Goal: Information Seeking & Learning: Learn about a topic

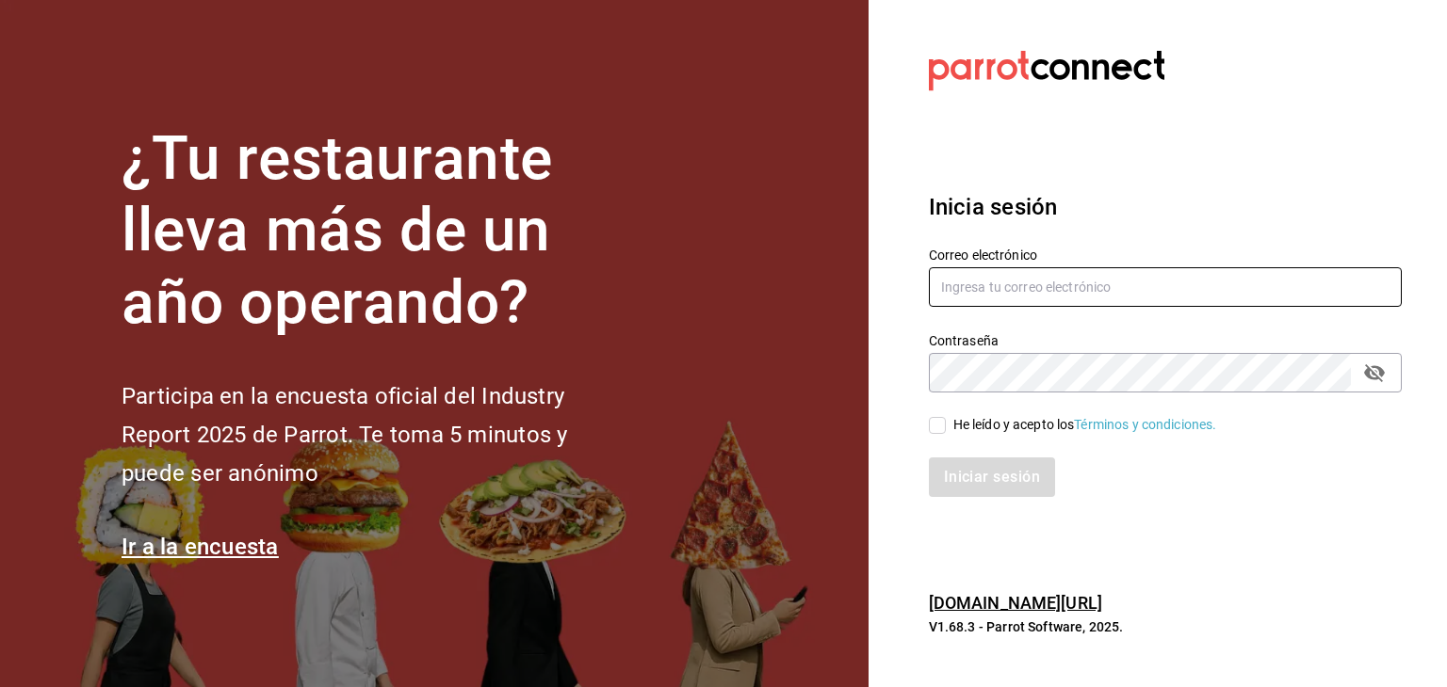
type input "[PERSON_NAME][EMAIL_ADDRESS][PERSON_NAME][DOMAIN_NAME]"
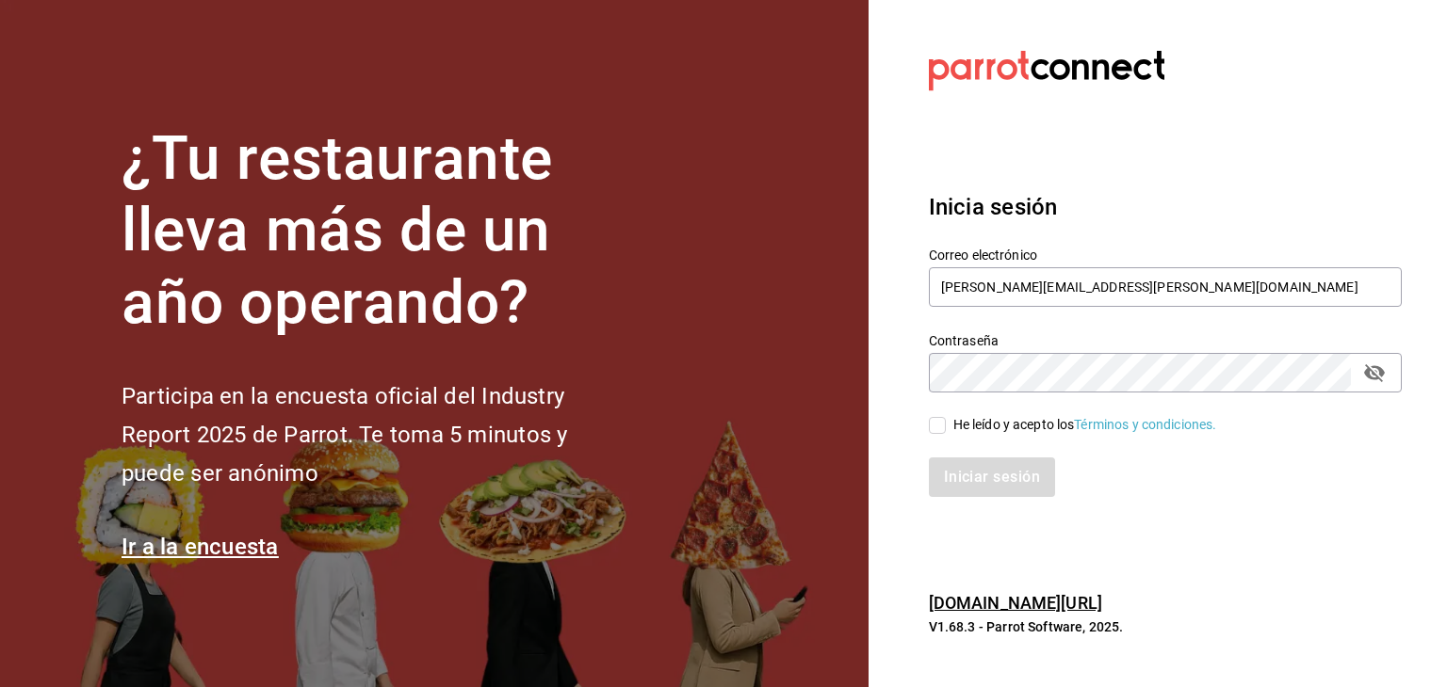
click at [933, 430] on input "He leído y acepto los Términos y condiciones." at bounding box center [937, 425] width 17 height 17
checkbox input "true"
click at [962, 485] on button "Iniciar sesión" at bounding box center [993, 478] width 128 height 40
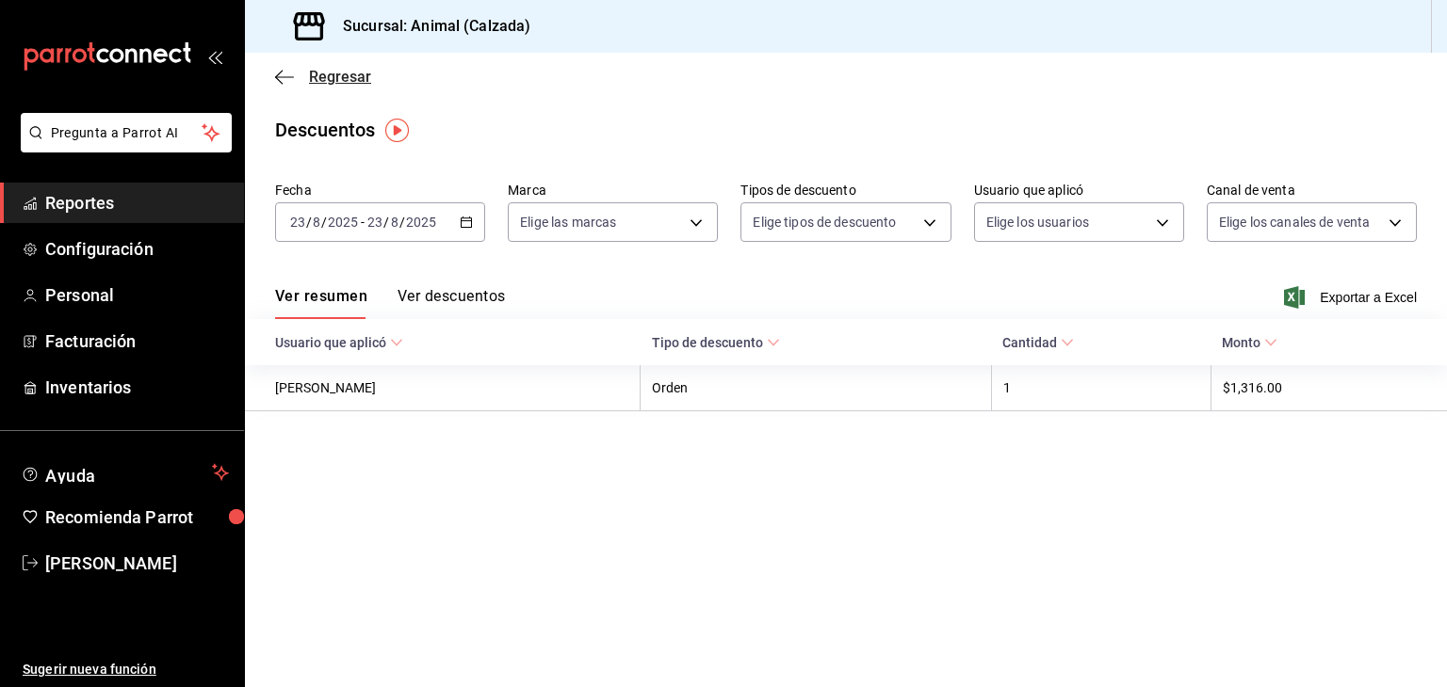
click at [286, 77] on icon "button" at bounding box center [284, 77] width 19 height 17
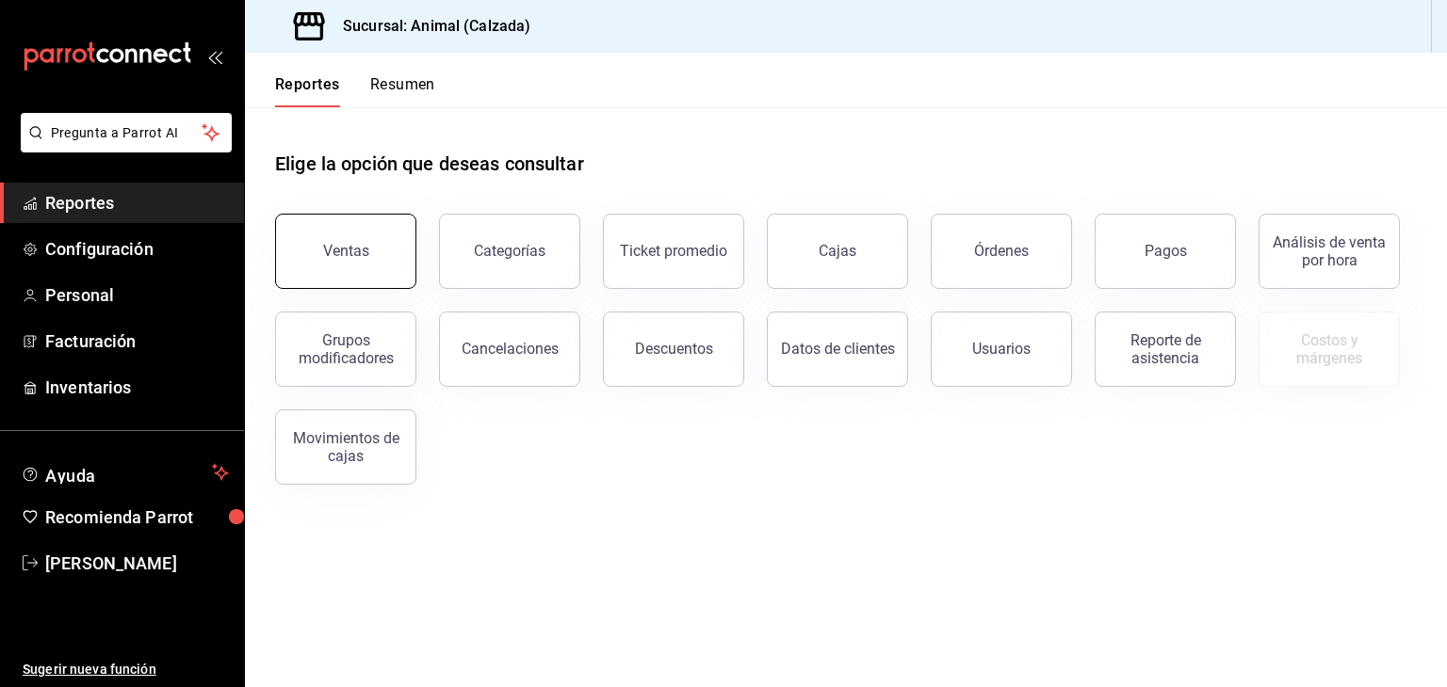
click at [380, 245] on button "Ventas" at bounding box center [345, 251] width 141 height 75
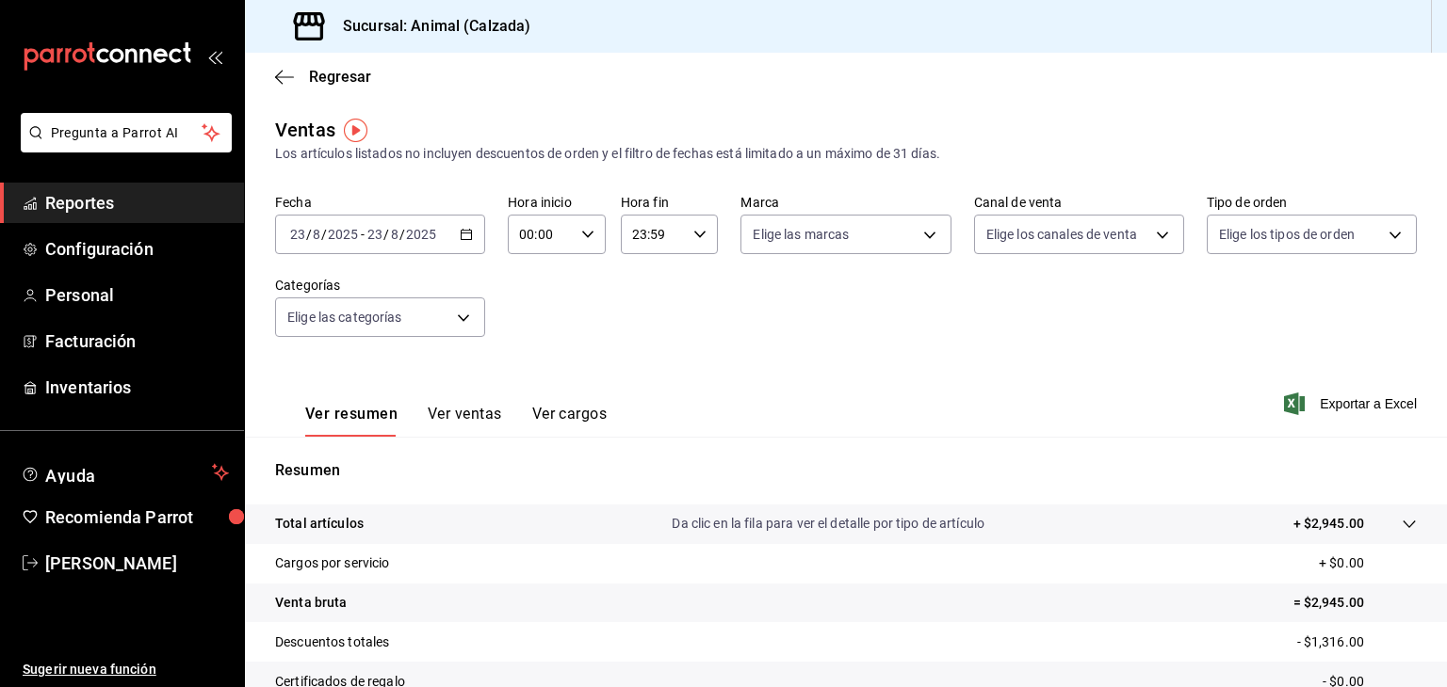
click at [461, 242] on div "2025-08-23 23 / 8 / 2025 - 2025-08-23 23 / 8 / 2025" at bounding box center [380, 235] width 210 height 40
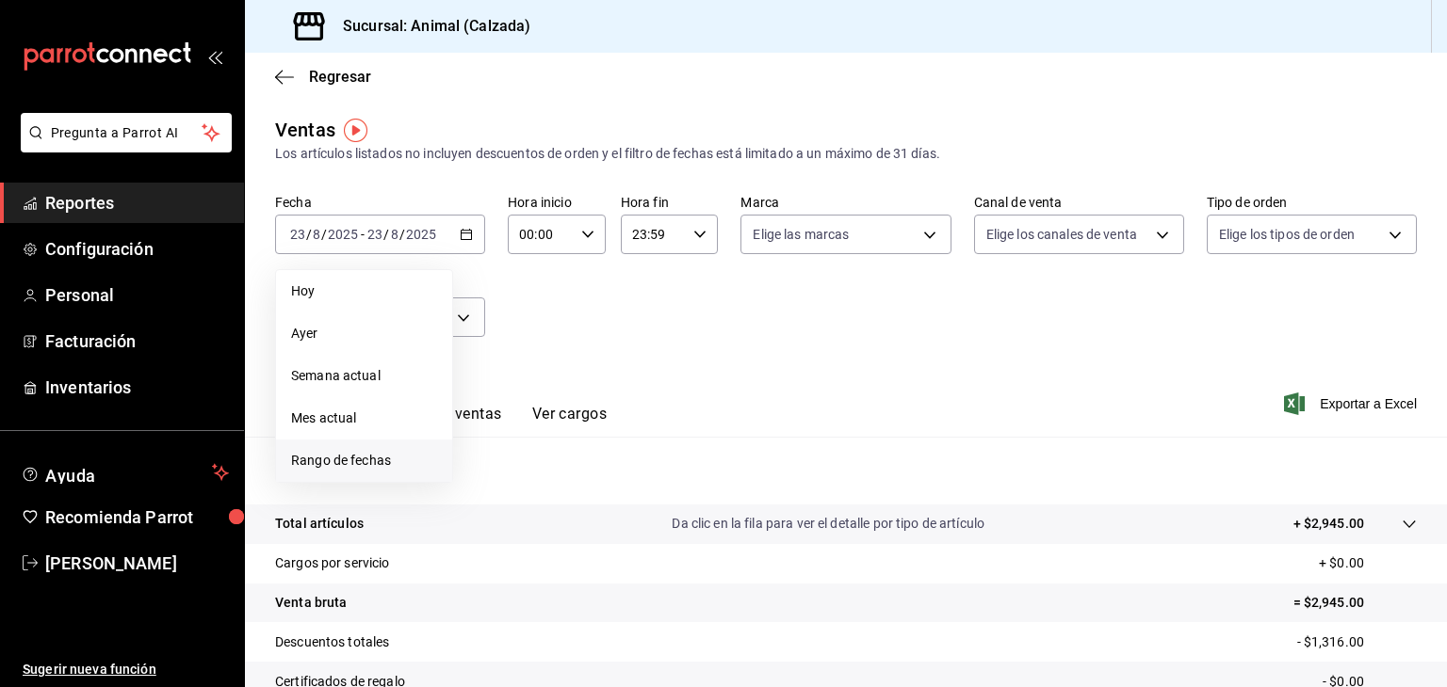
click at [353, 456] on span "Rango de fechas" at bounding box center [364, 461] width 146 height 20
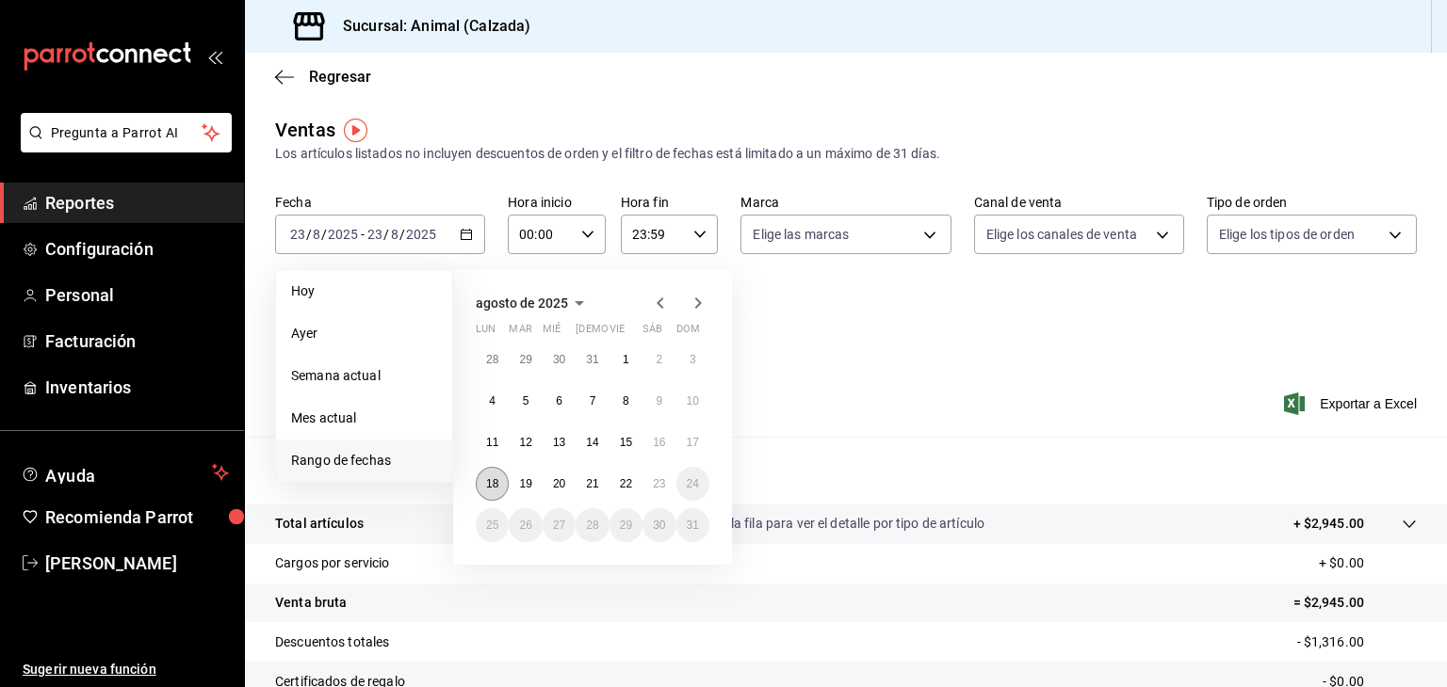
click at [493, 472] on button "18" at bounding box center [492, 484] width 33 height 34
click at [646, 491] on button "23" at bounding box center [658, 484] width 33 height 34
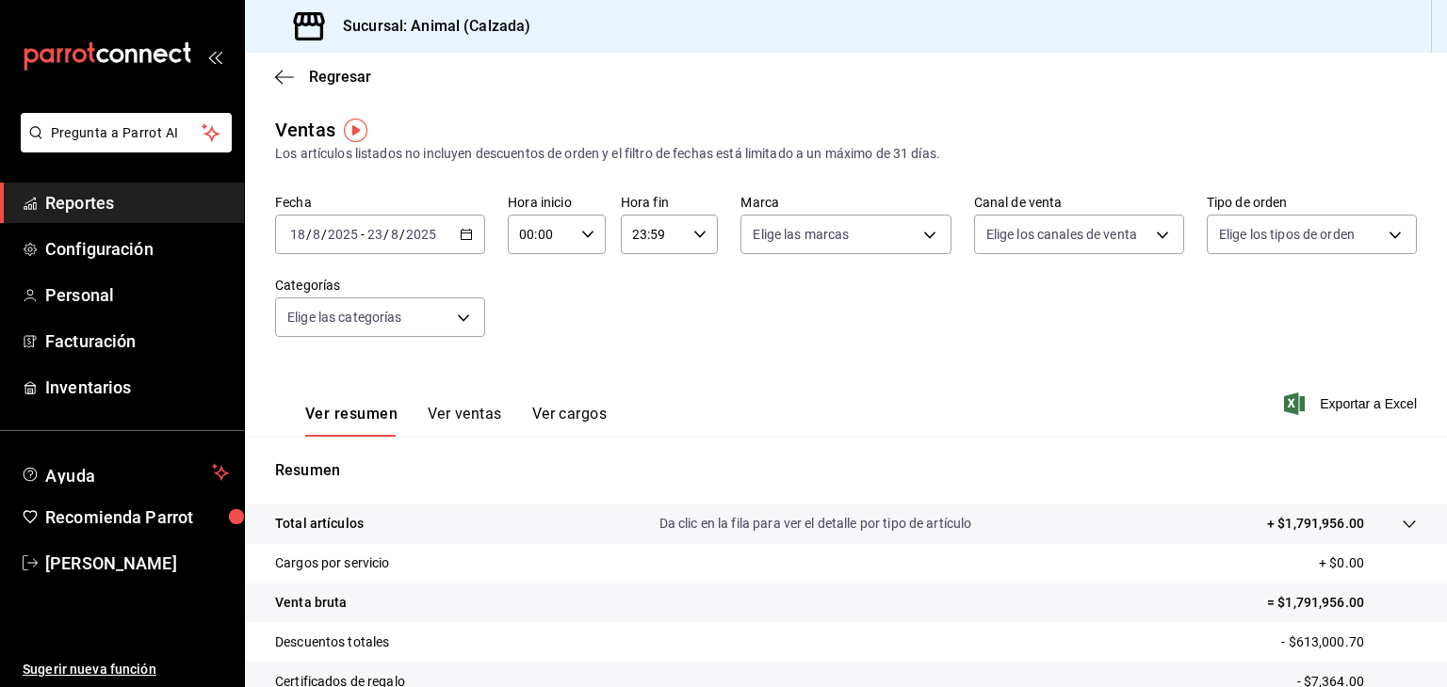
click at [581, 233] on icon "button" at bounding box center [587, 234] width 13 height 13
click at [524, 364] on span "05" at bounding box center [529, 359] width 18 height 15
type input "05:00"
click at [695, 232] on div at bounding box center [723, 343] width 1447 height 687
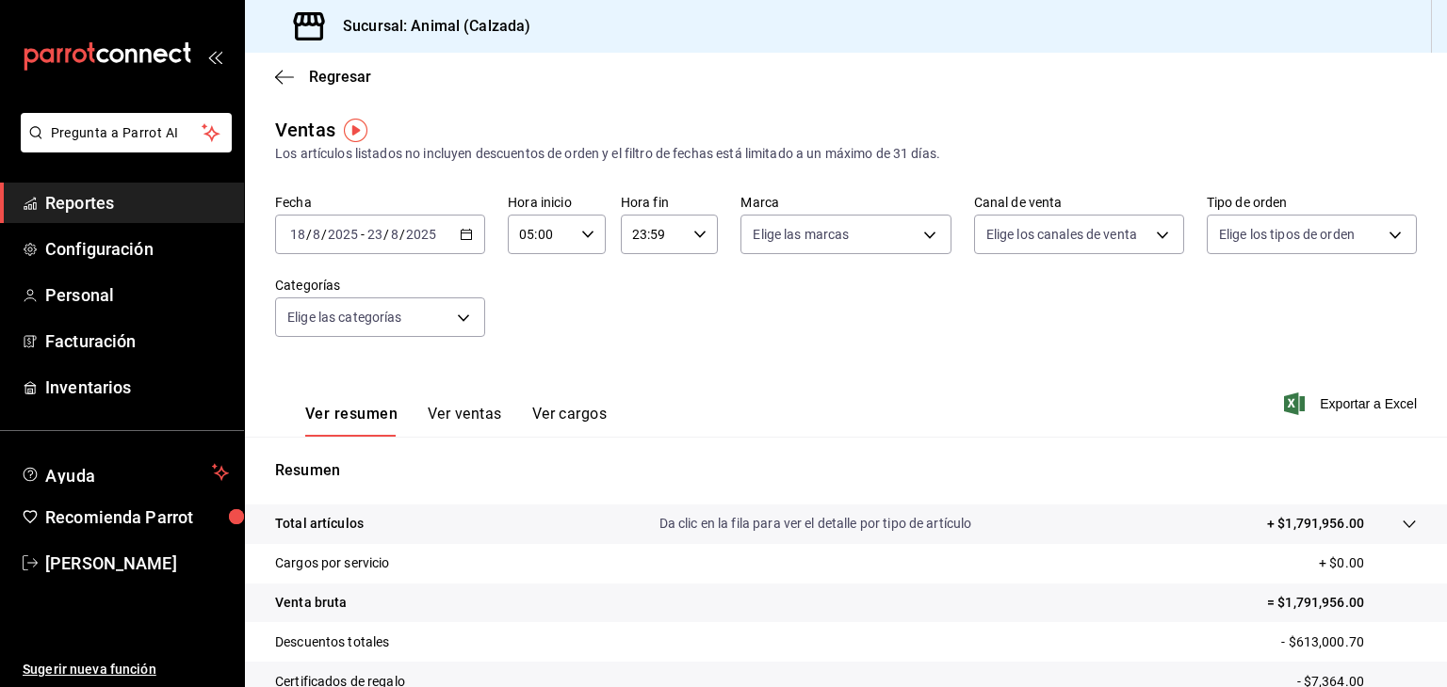
click at [695, 232] on icon "button" at bounding box center [699, 234] width 13 height 13
click at [638, 344] on span "05" at bounding box center [640, 340] width 18 height 15
click at [683, 285] on span "00" at bounding box center [688, 282] width 18 height 15
type input "05:00"
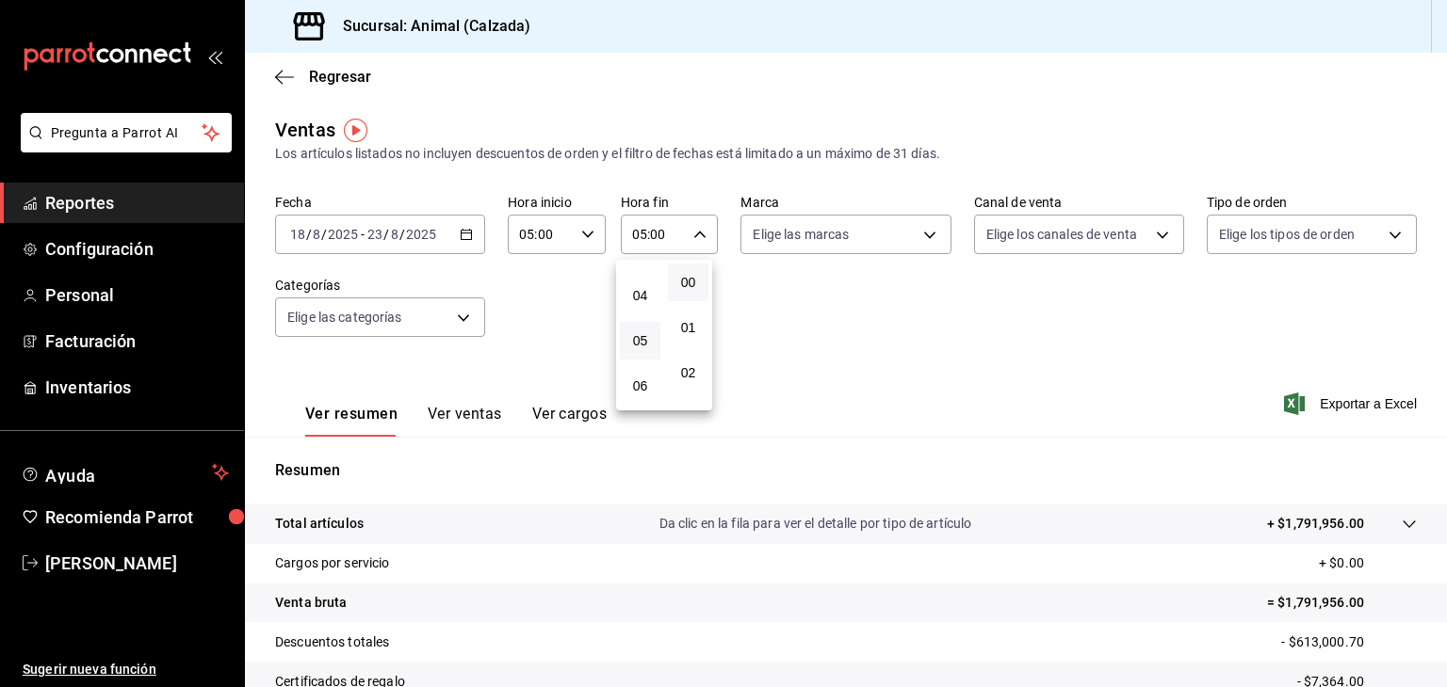
click at [775, 252] on div at bounding box center [723, 343] width 1447 height 687
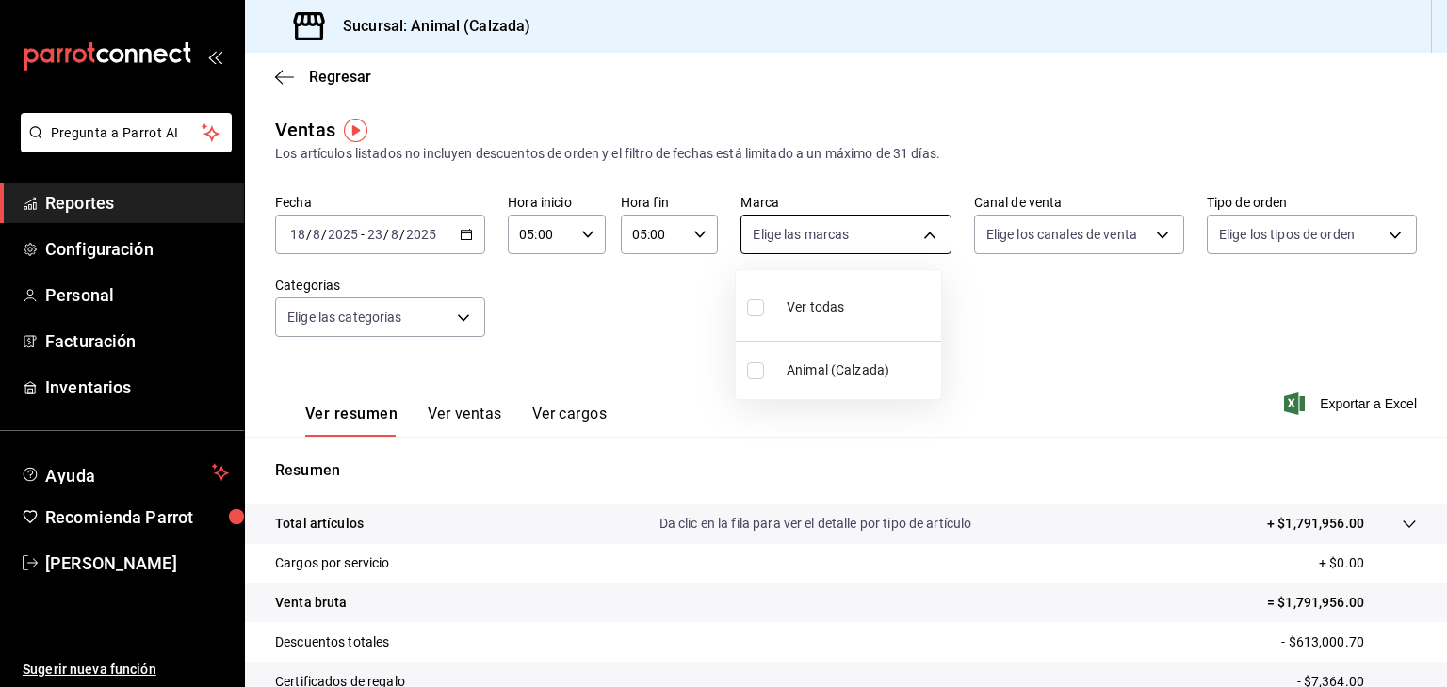
click at [771, 246] on body "Pregunta a Parrot AI Reportes Configuración Personal Facturación Inventarios Ay…" at bounding box center [723, 343] width 1447 height 687
click at [752, 306] on input "checkbox" at bounding box center [755, 307] width 17 height 17
checkbox input "true"
type input "e26472f3-9262-489d-bcba-4c6b034529c7"
checkbox input "true"
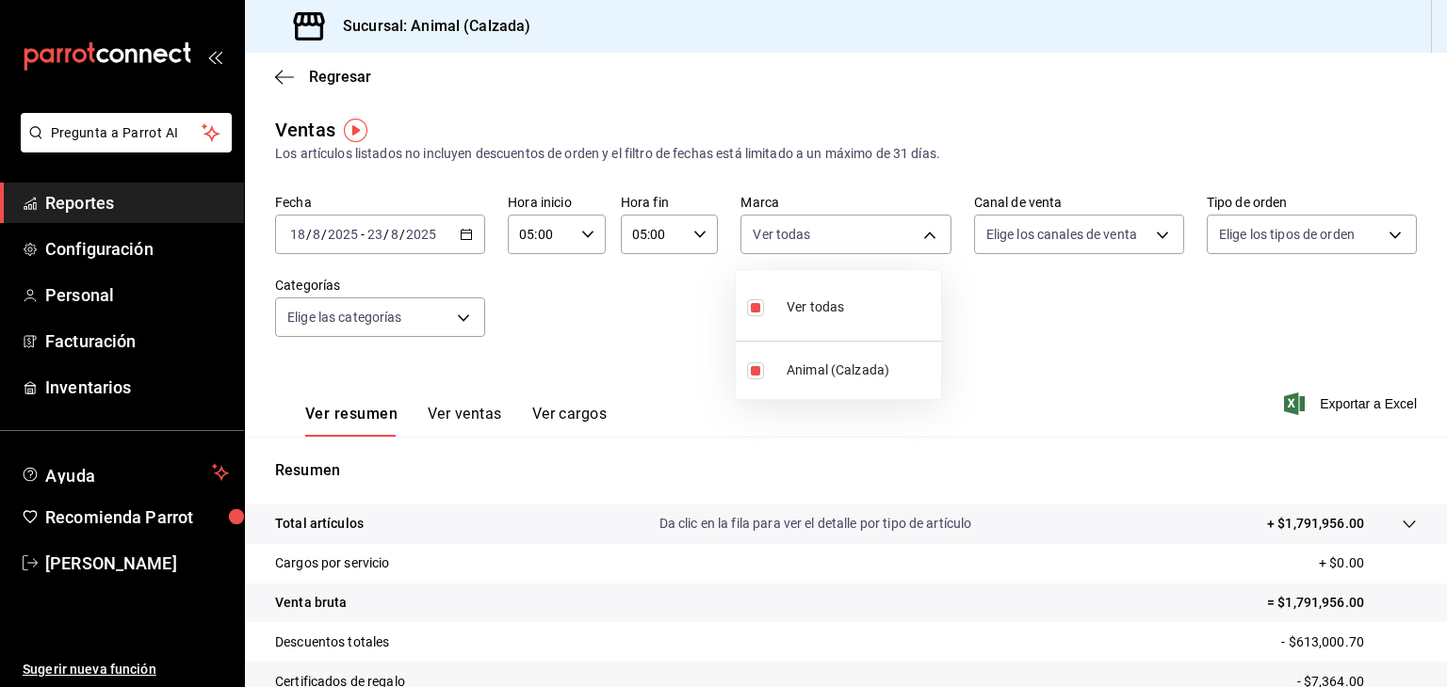
click at [1108, 231] on div at bounding box center [723, 343] width 1447 height 687
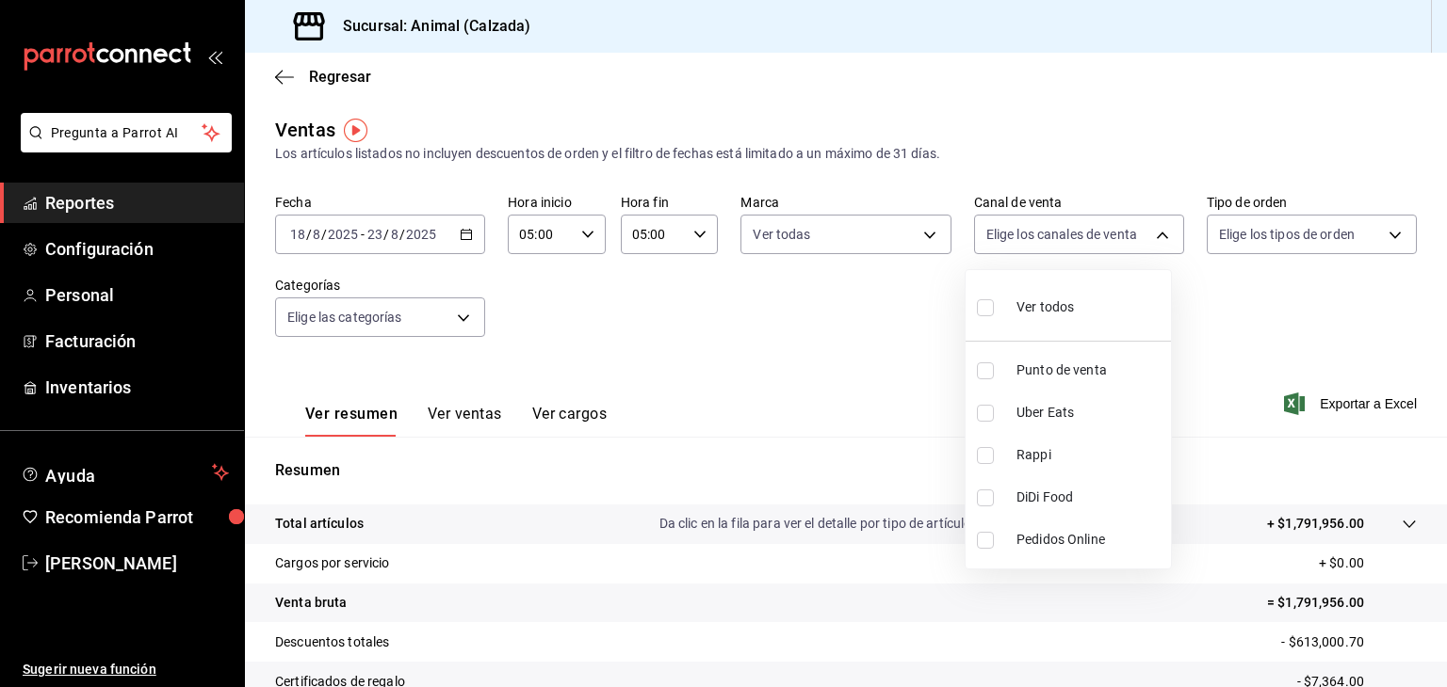
click at [1108, 231] on body "Pregunta a Parrot AI Reportes Configuración Personal Facturación Inventarios Ay…" at bounding box center [723, 343] width 1447 height 687
click at [987, 315] on input "checkbox" at bounding box center [985, 307] width 17 height 17
checkbox input "true"
type input "PARROT,UBER_EATS,RAPPI,DIDI_FOOD,ONLINE"
checkbox input "true"
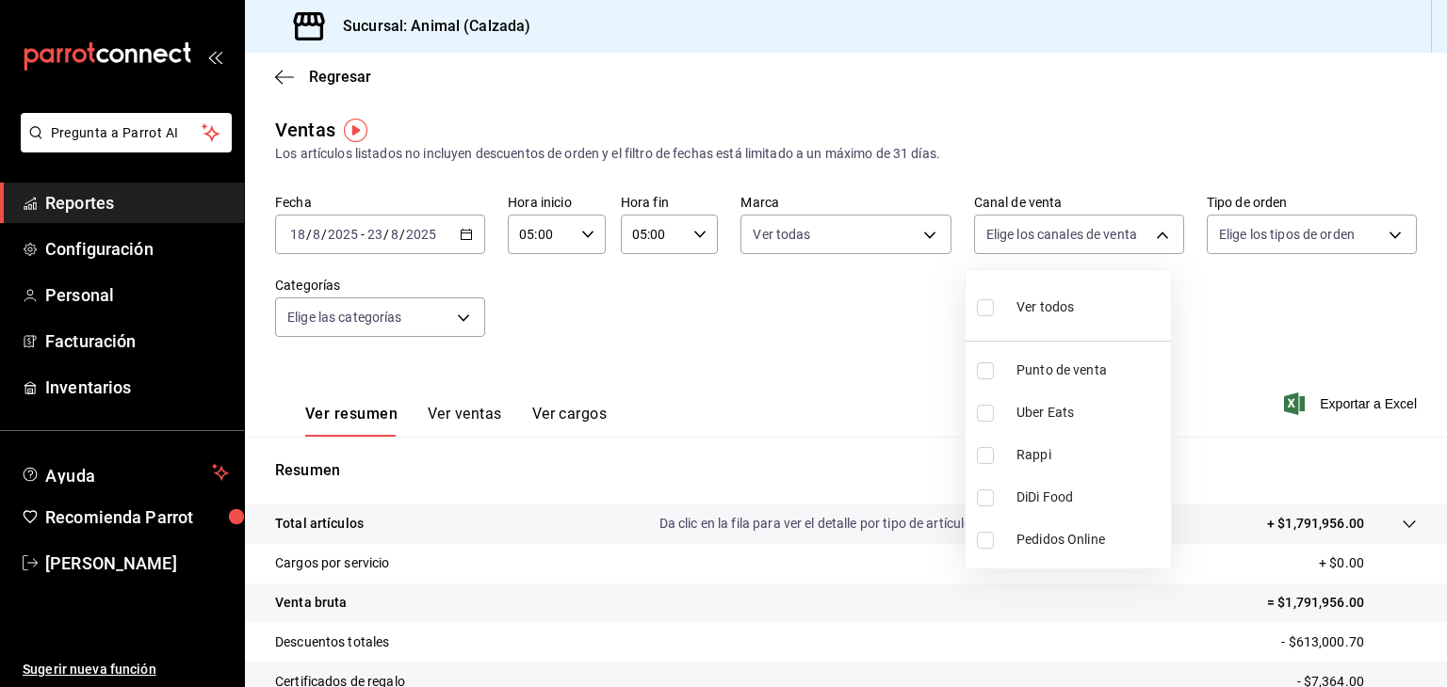
checkbox input "true"
click at [1354, 241] on div at bounding box center [723, 343] width 1447 height 687
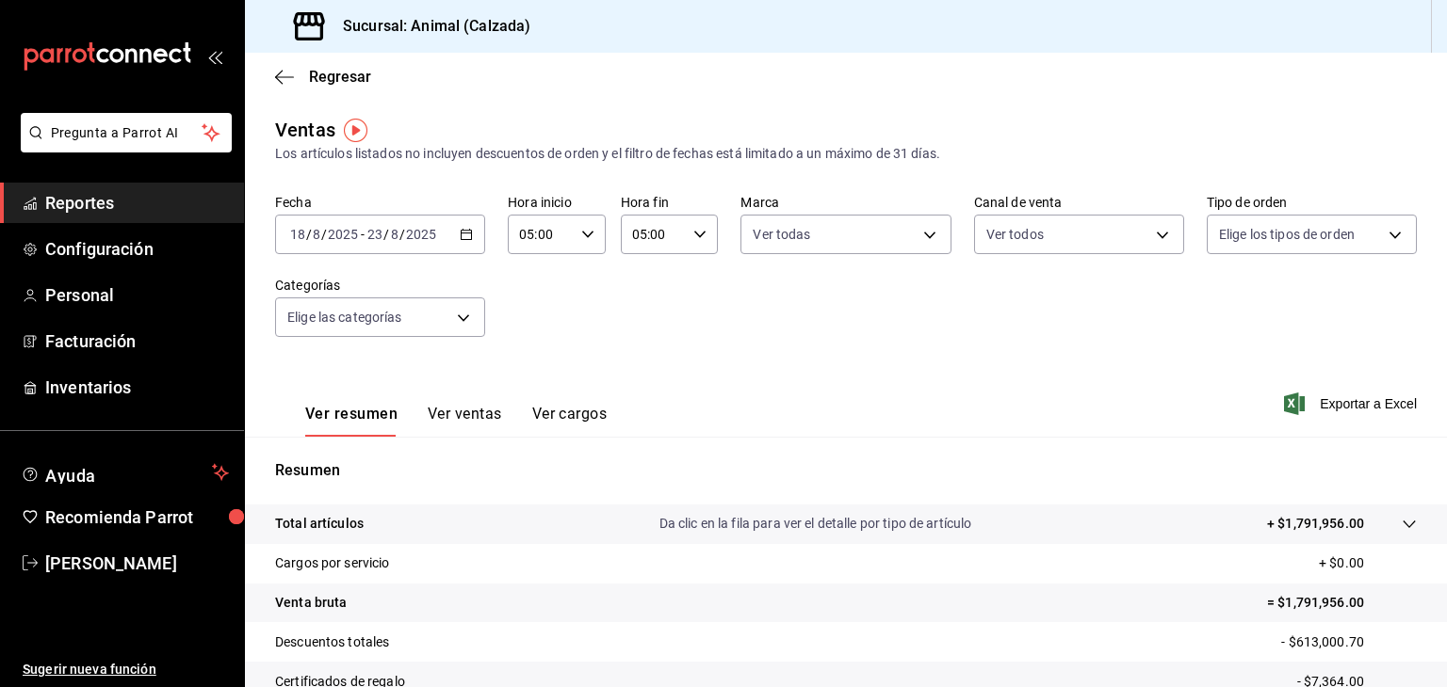
click at [1354, 241] on div "Ver todos Punto de venta Uber Eats Rappi DiDi Food Pedidos Online" at bounding box center [723, 343] width 1447 height 687
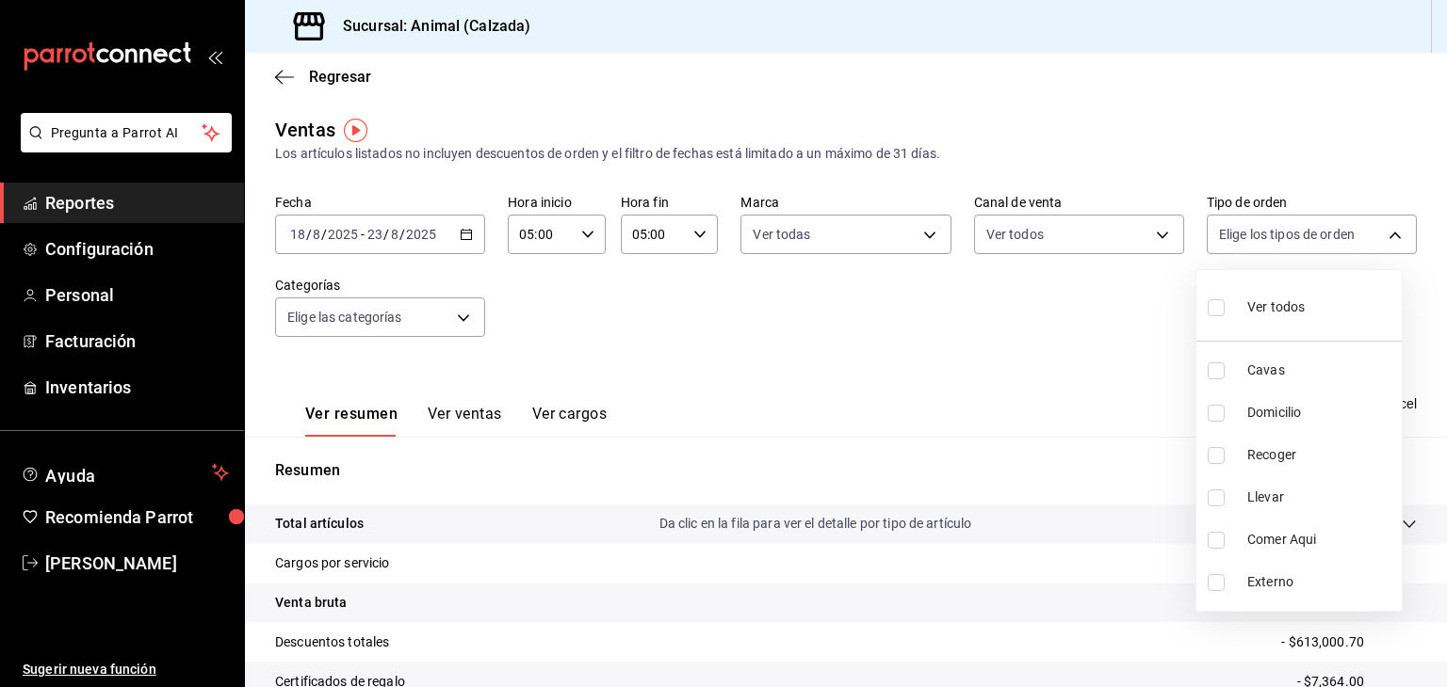
click at [1354, 241] on body "Pregunta a Parrot AI Reportes Configuración Personal Facturación Inventarios Ay…" at bounding box center [723, 343] width 1447 height 687
click at [1214, 316] on label at bounding box center [1219, 307] width 24 height 27
click at [1214, 316] on input "checkbox" at bounding box center [1215, 307] width 17 height 17
checkbox input "false"
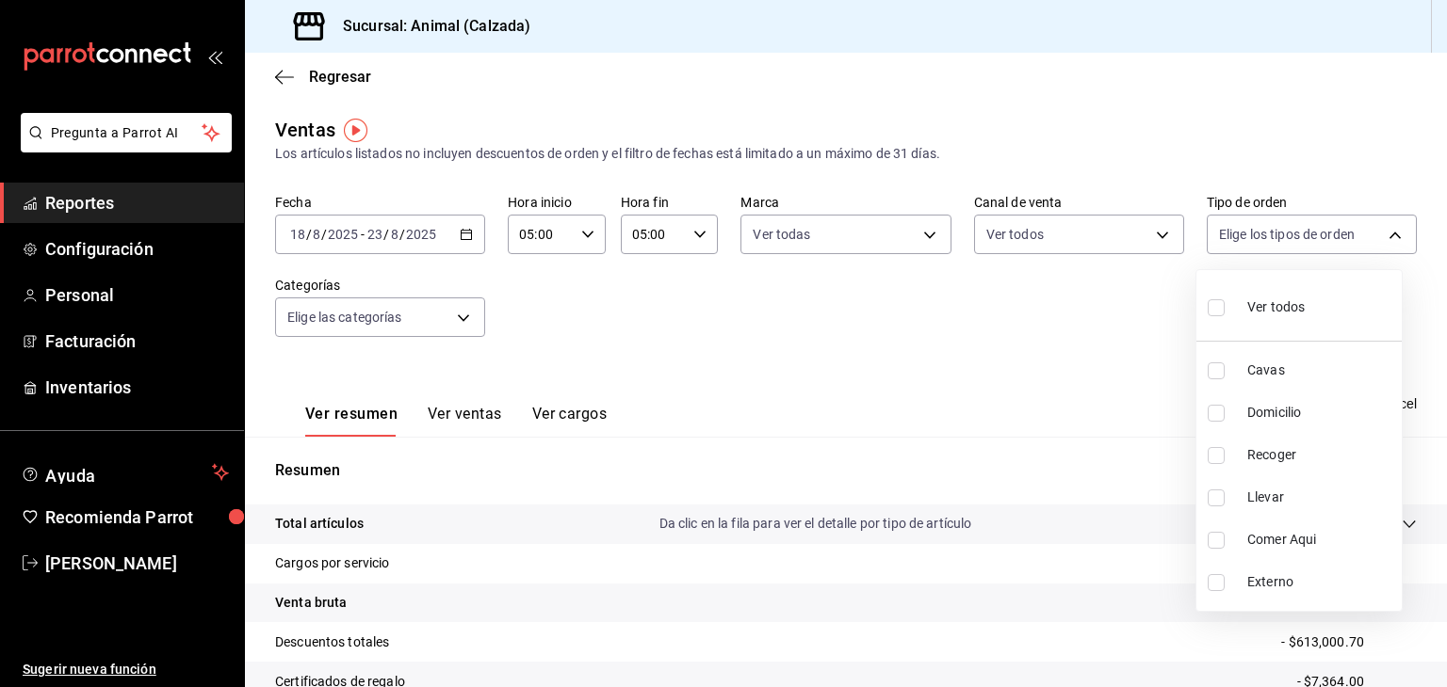
checkbox input "false"
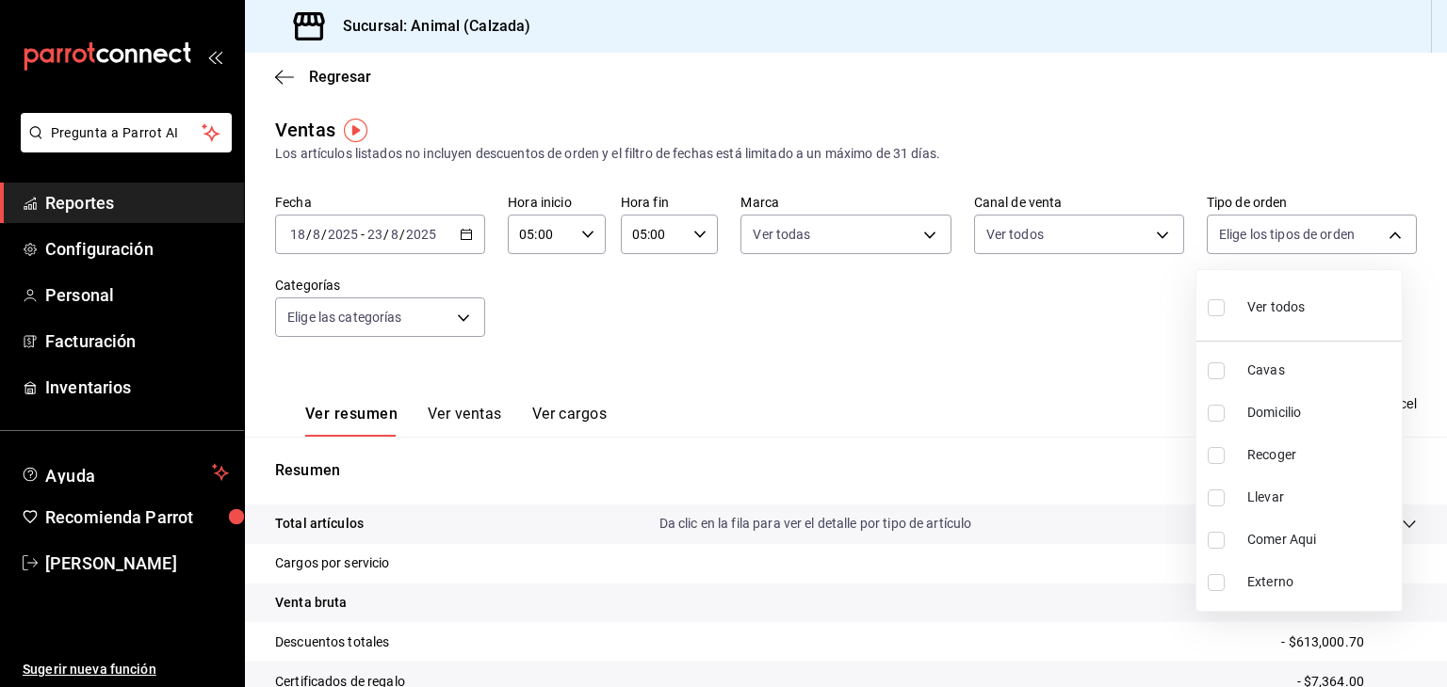
click at [1214, 316] on label at bounding box center [1219, 307] width 24 height 27
click at [1214, 316] on input "checkbox" at bounding box center [1215, 307] width 17 height 17
checkbox input "false"
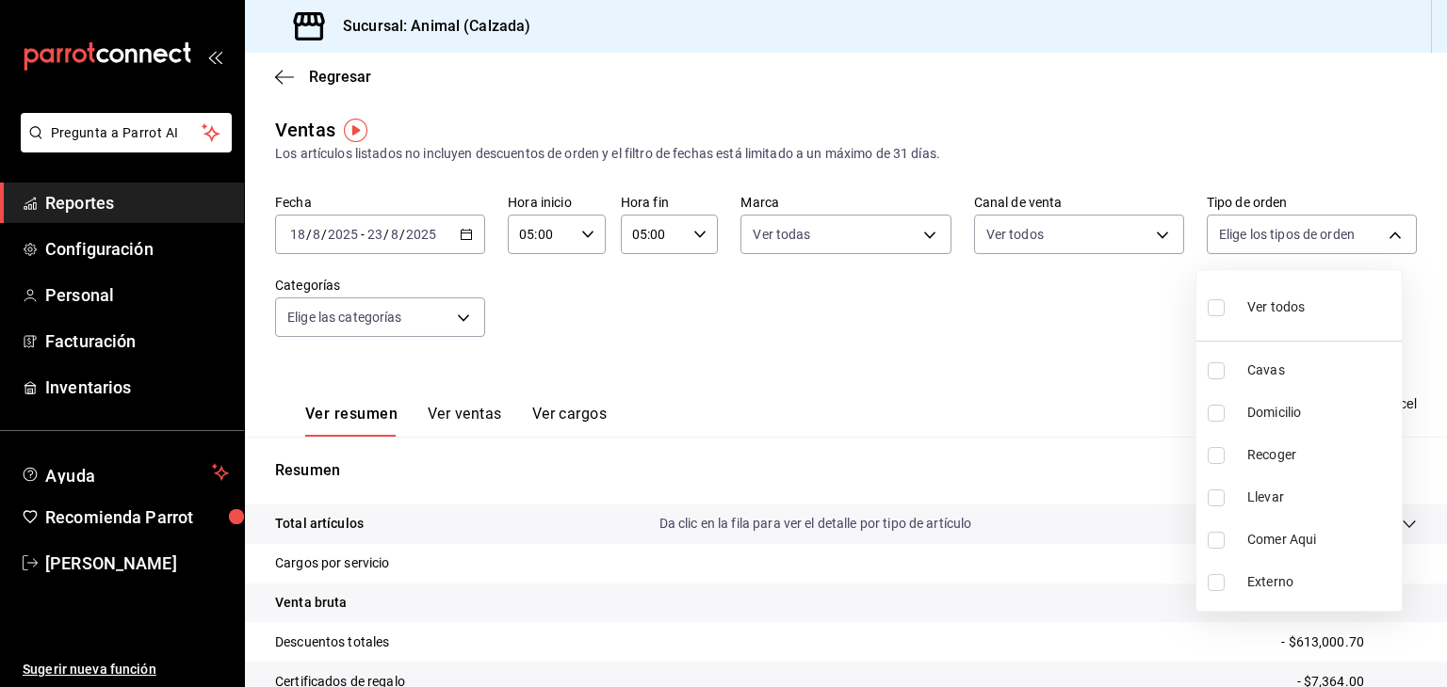
checkbox input "false"
click at [1214, 316] on label at bounding box center [1219, 307] width 24 height 27
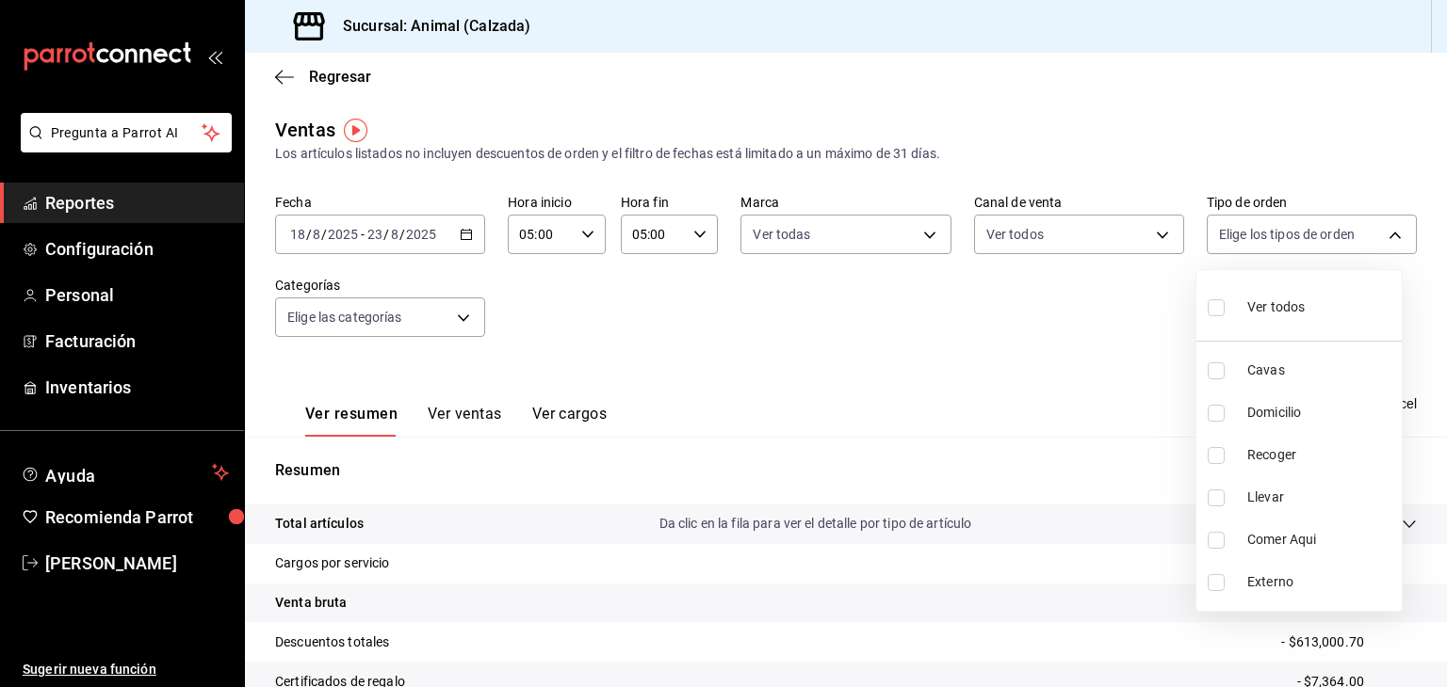
click at [1214, 316] on input "checkbox" at bounding box center [1215, 307] width 17 height 17
checkbox input "false"
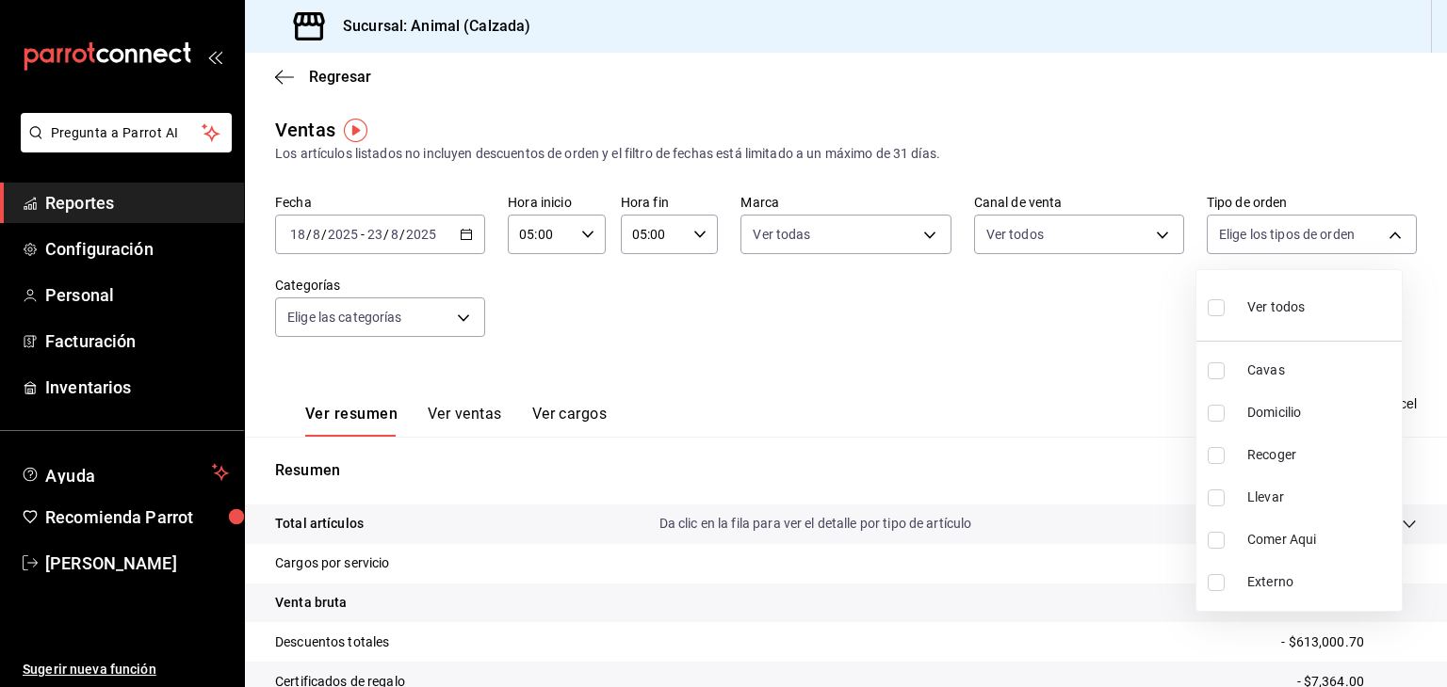
checkbox input "false"
click at [1214, 316] on label at bounding box center [1219, 307] width 24 height 27
click at [1214, 316] on input "checkbox" at bounding box center [1215, 307] width 17 height 17
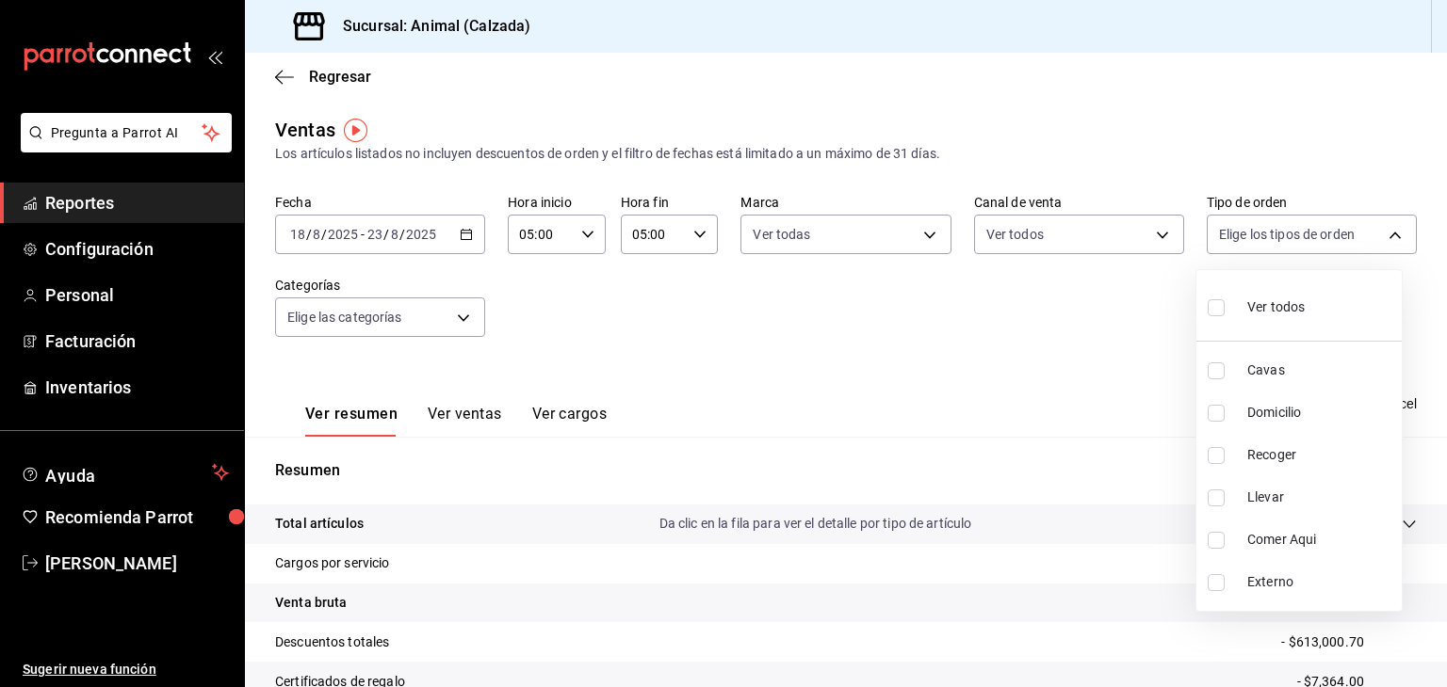
checkbox input "false"
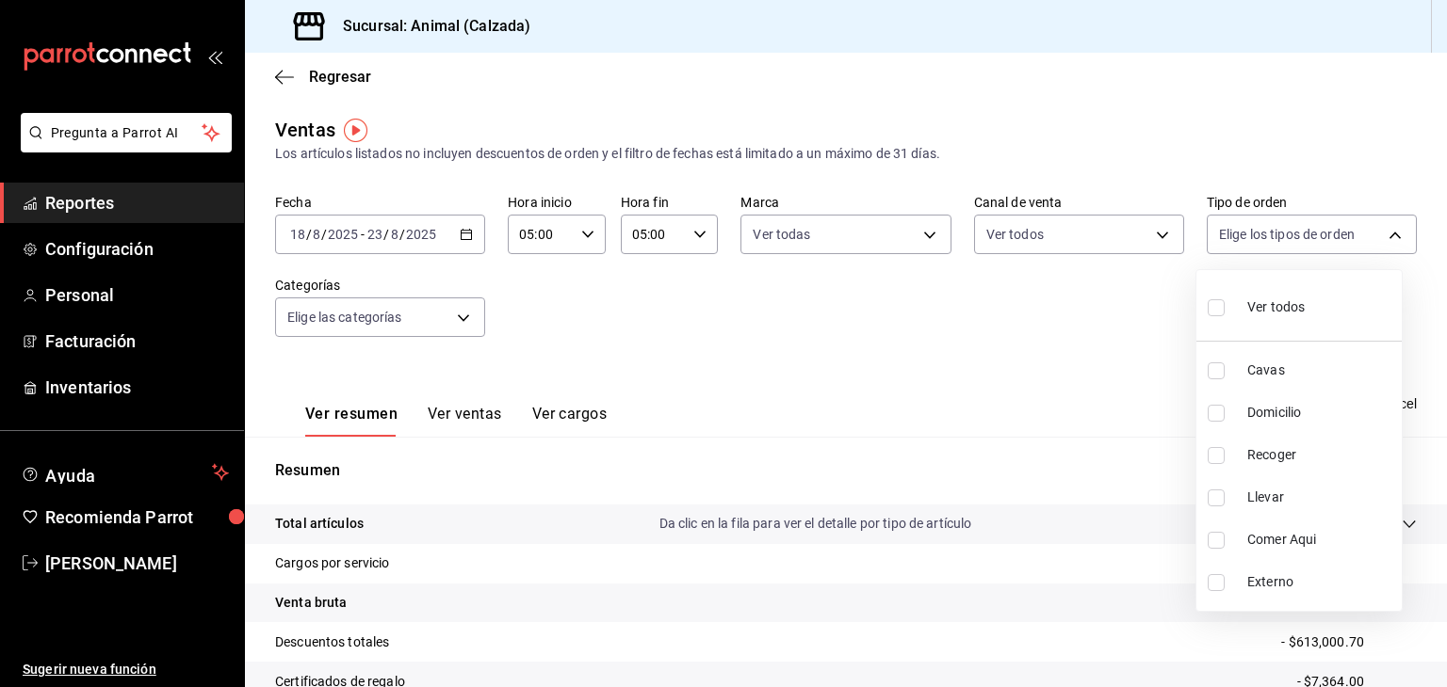
checkbox input "false"
click at [1218, 314] on label at bounding box center [1219, 307] width 24 height 27
click at [1218, 314] on input "checkbox" at bounding box center [1215, 307] width 17 height 17
checkbox input "false"
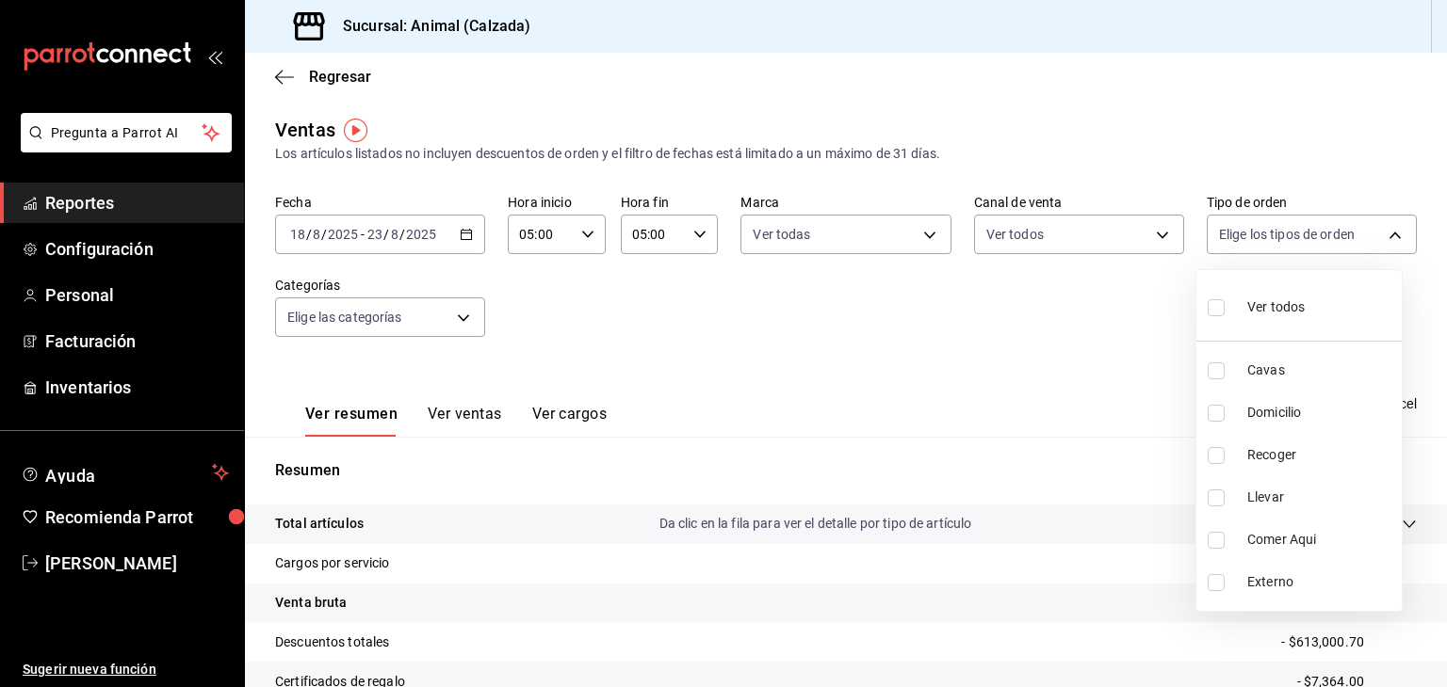
checkbox input "false"
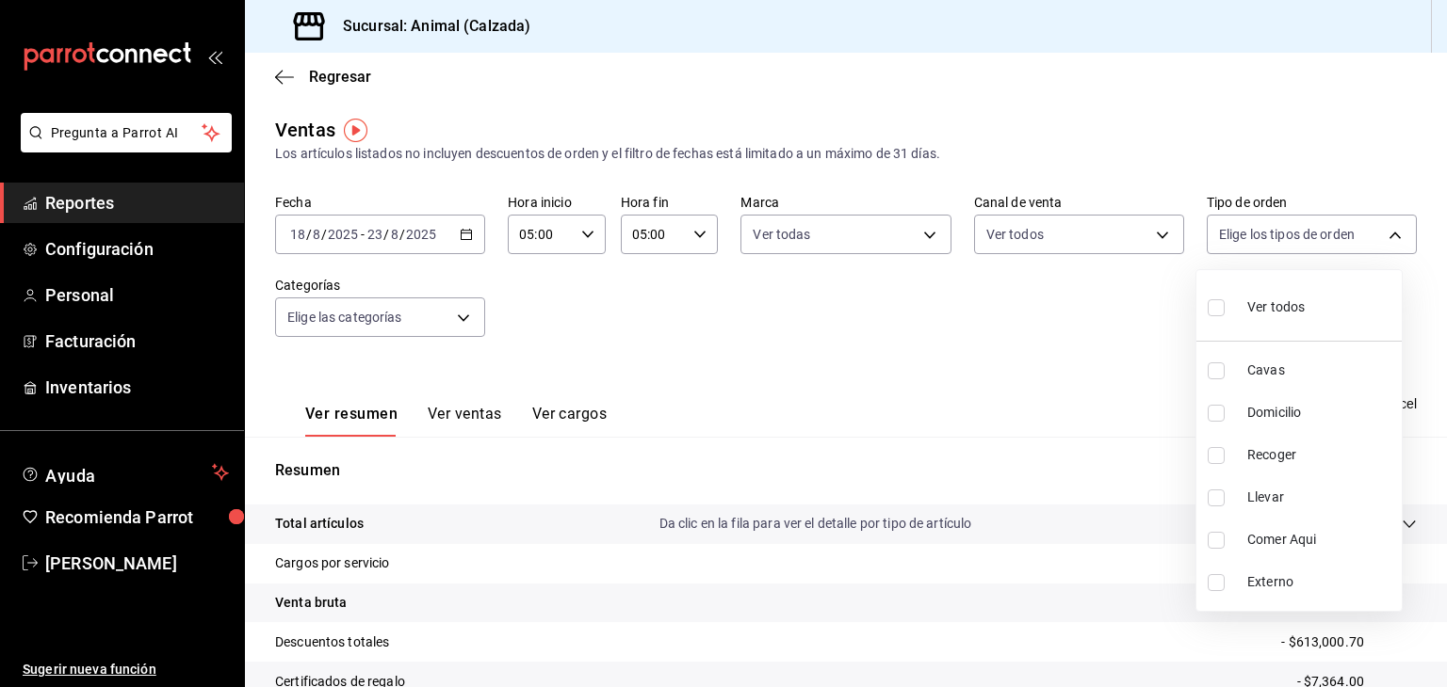
checkbox input "false"
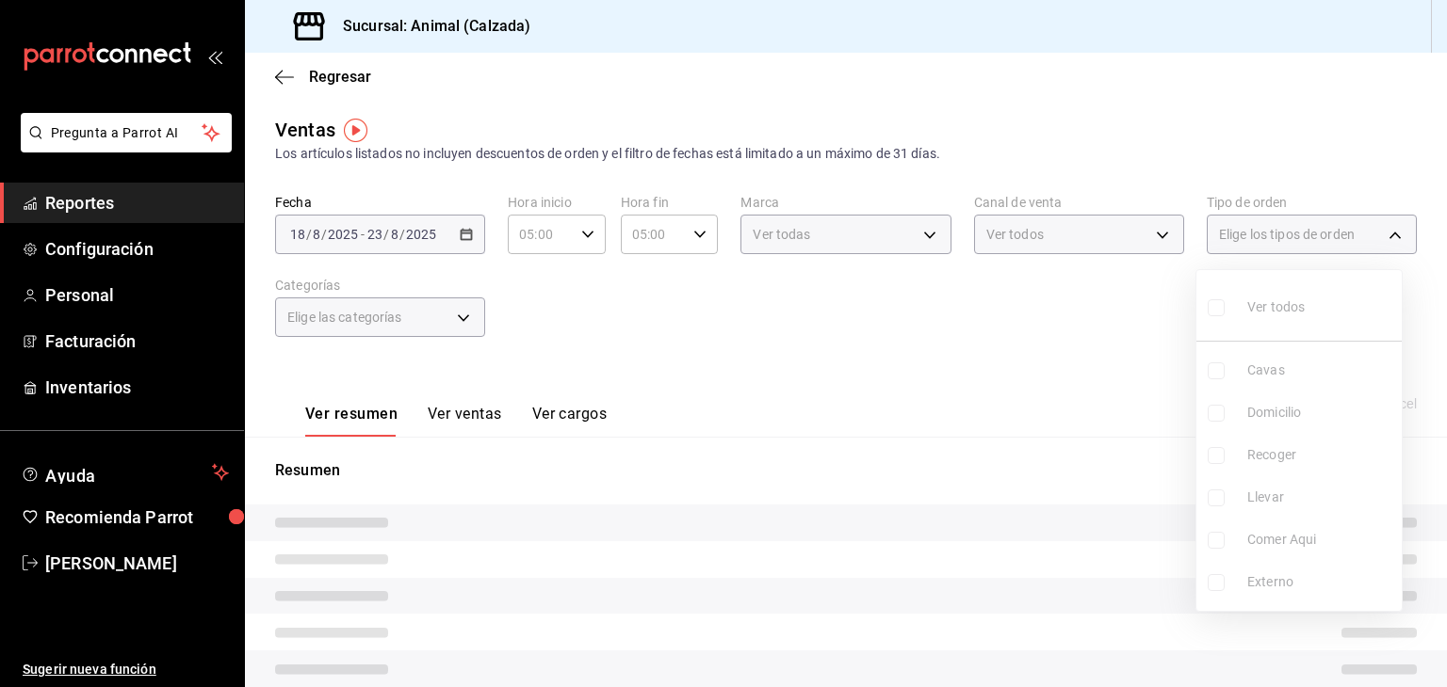
click at [1218, 314] on ul "Ver todos Cavas Domicilio Recoger Llevar Comer Aqui Externo" at bounding box center [1298, 440] width 205 height 341
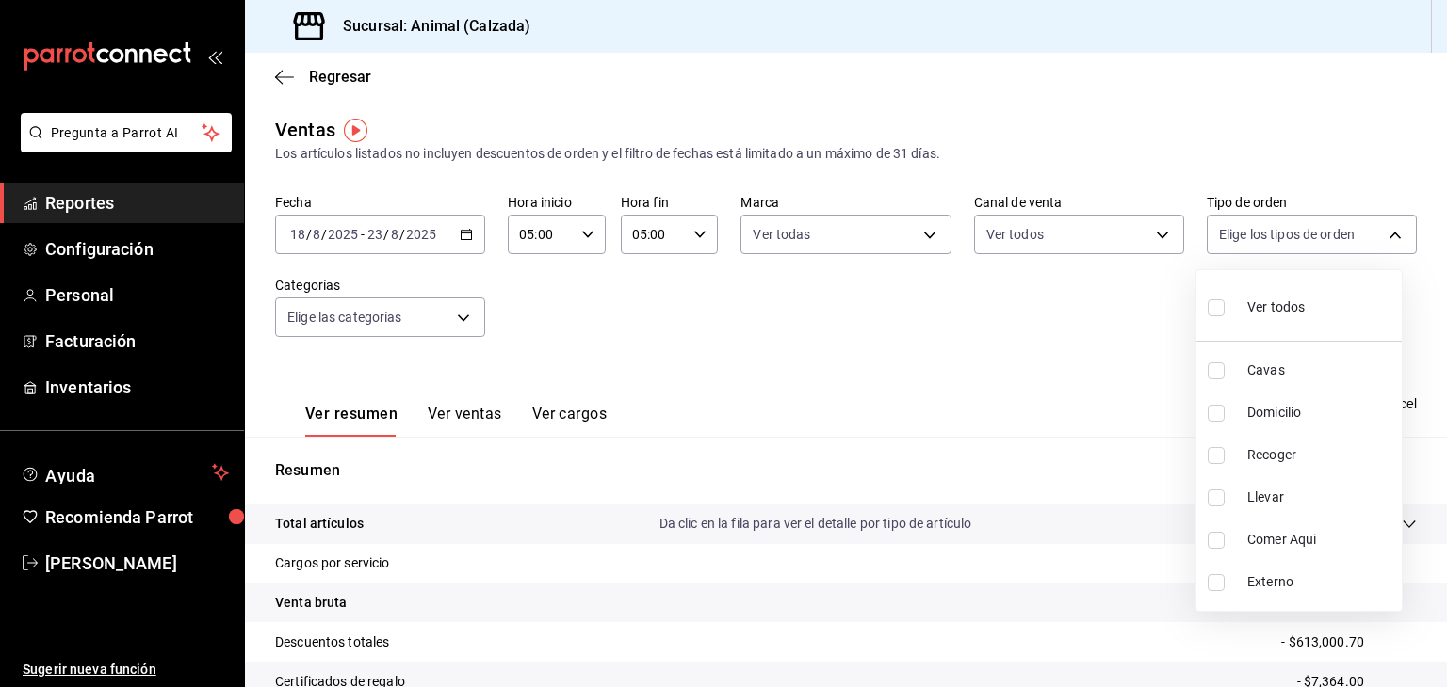
click at [1218, 314] on input "checkbox" at bounding box center [1215, 307] width 17 height 17
checkbox input "true"
type input "588630d3-b511-4bba-a729-32472510037f,54b7ae00-ca47-4ec1-b7ff-55842c0a2b62,92293…"
checkbox input "true"
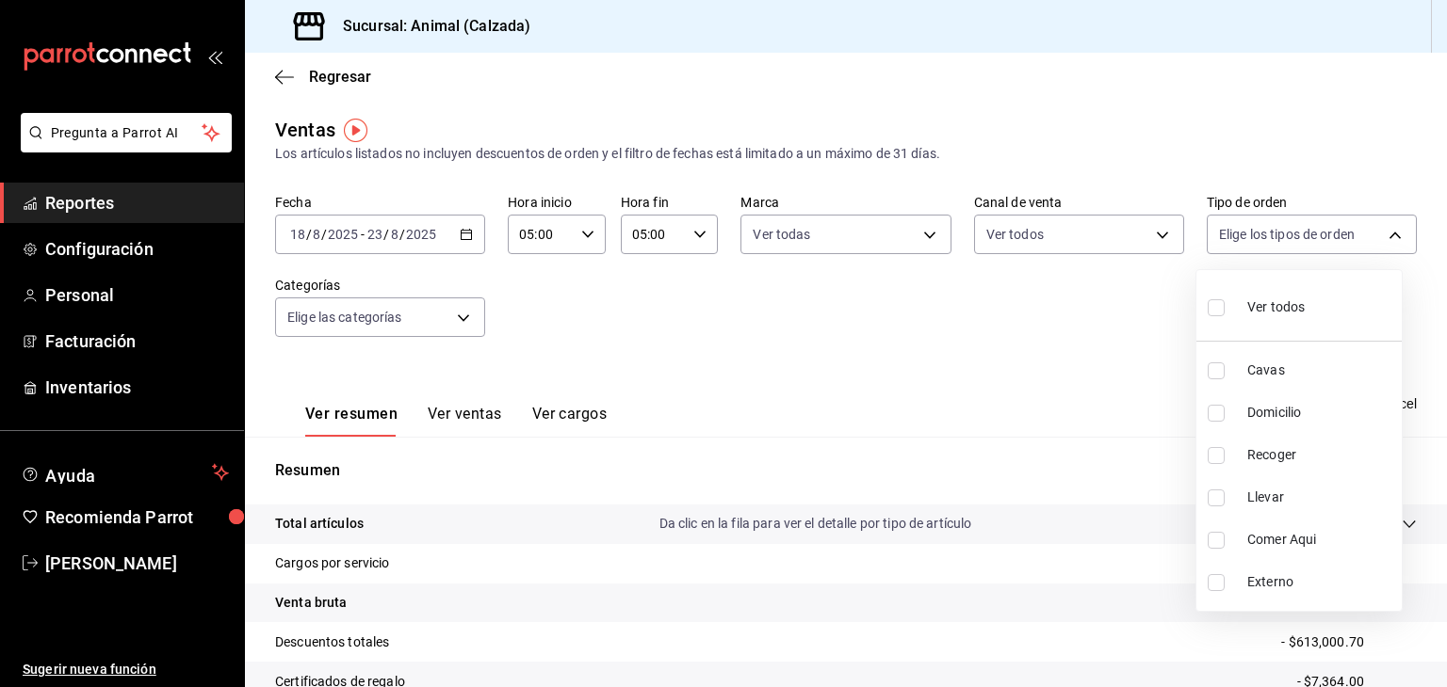
checkbox input "true"
click at [424, 312] on div at bounding box center [723, 343] width 1447 height 687
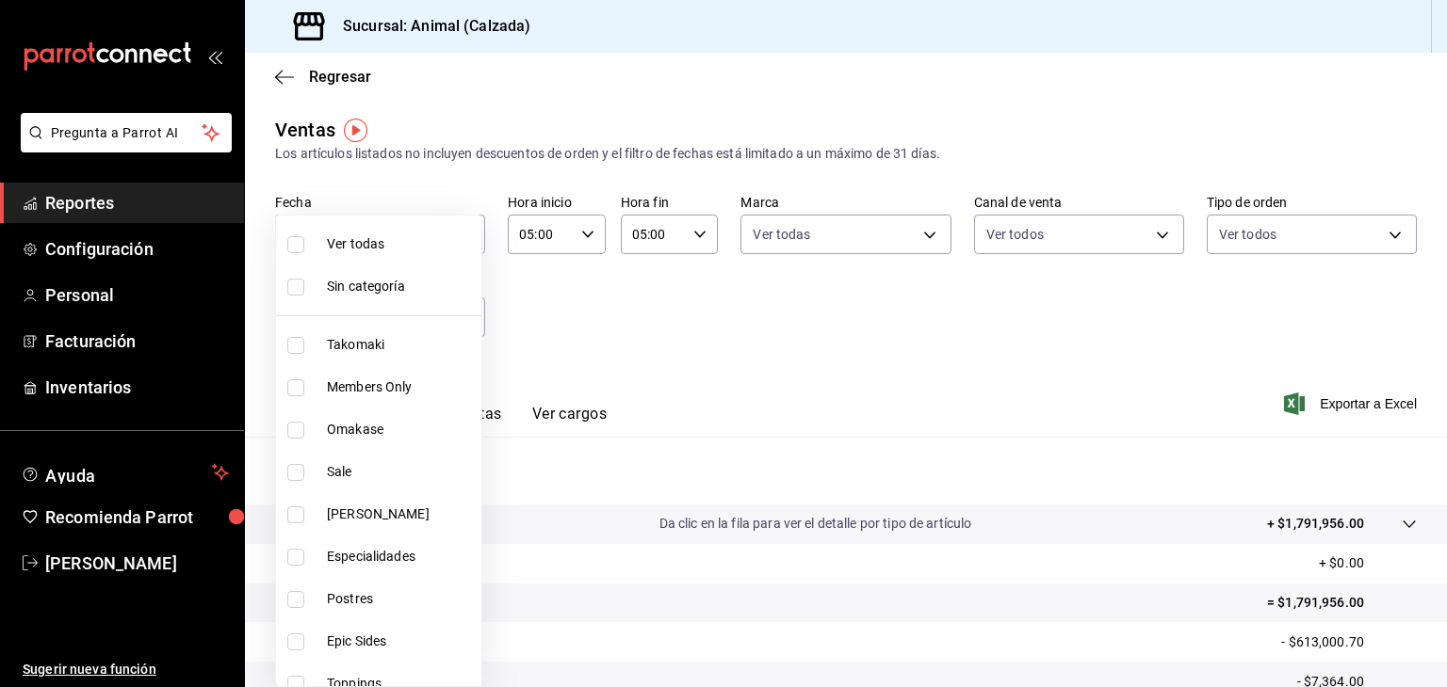
click at [424, 312] on body "Pregunta a Parrot AI Reportes Configuración Personal Facturación Inventarios Ay…" at bounding box center [723, 343] width 1447 height 687
click at [297, 242] on input "checkbox" at bounding box center [295, 244] width 17 height 17
checkbox input "true"
type input "5d35a5f4-3063-4397-a550-a8f4eca83956,9bcdf976-3d2d-44f2-8aa2-d656f6bc4aaa,d84f4…"
checkbox input "true"
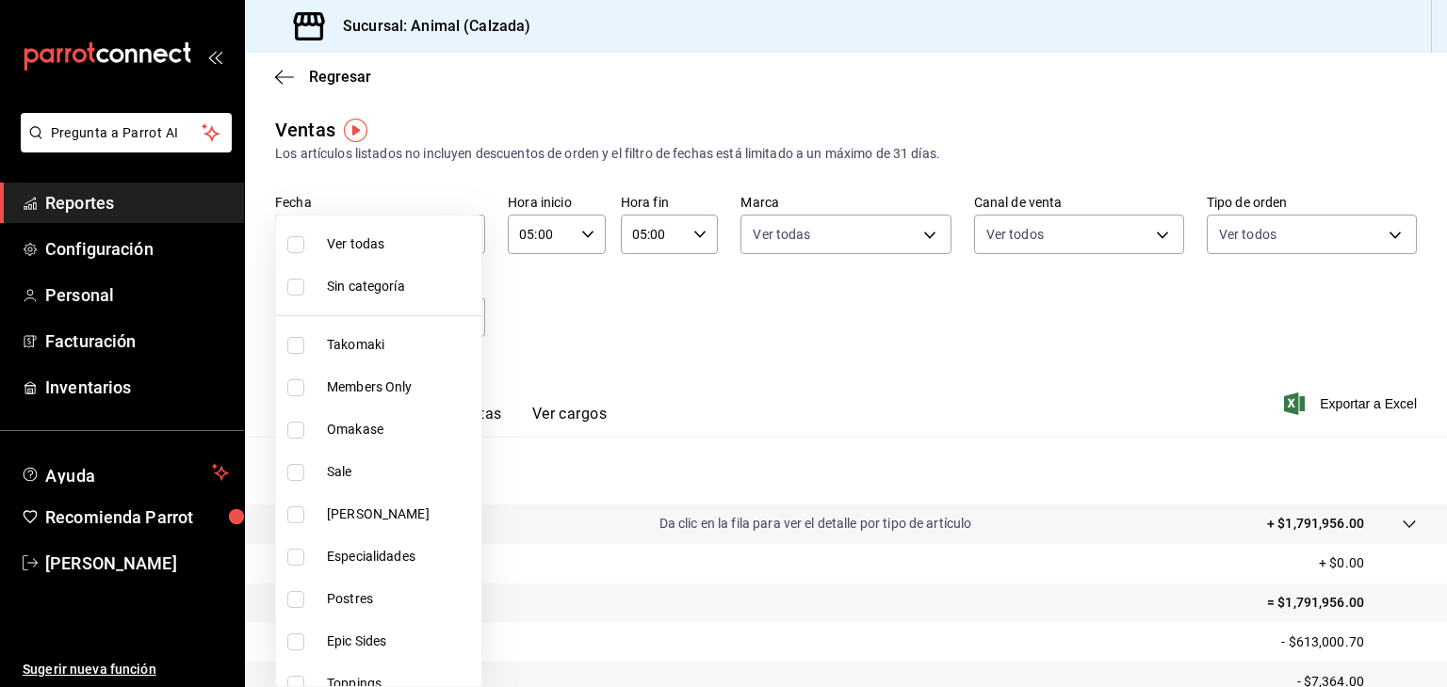
checkbox input "true"
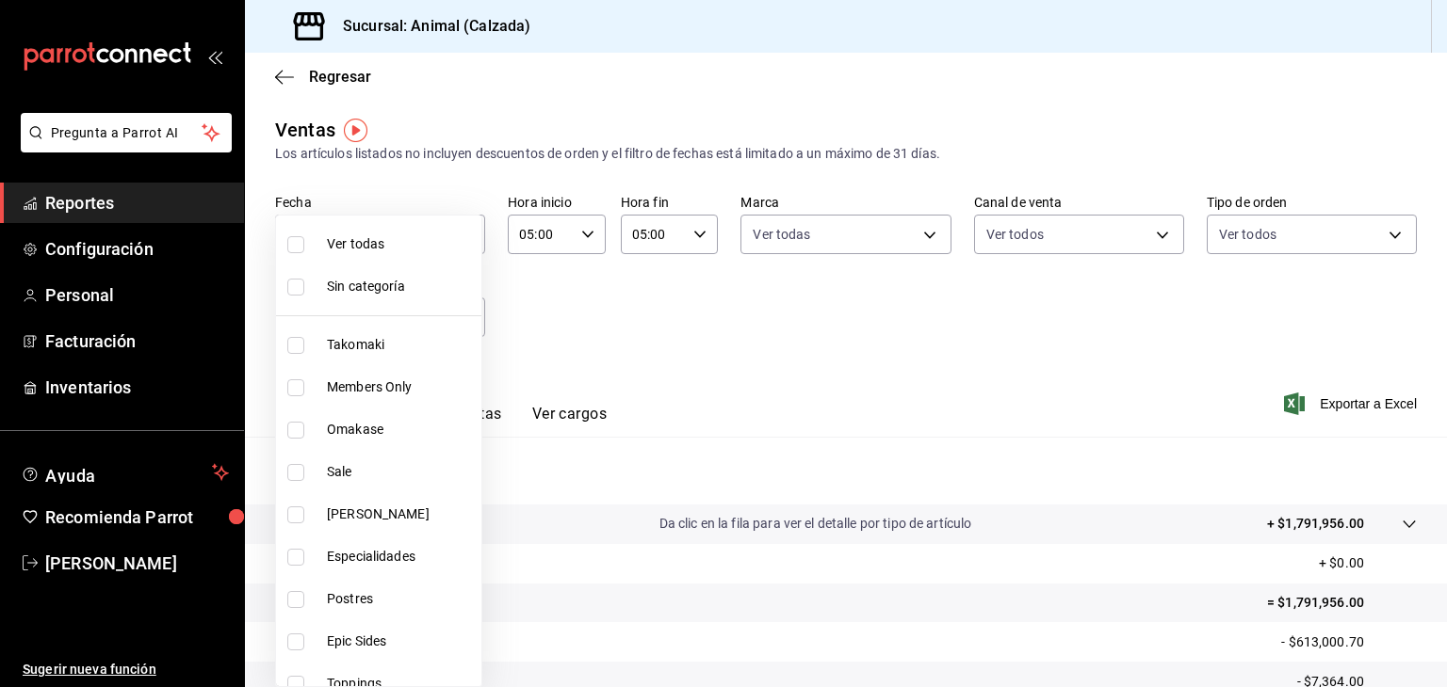
checkbox input "true"
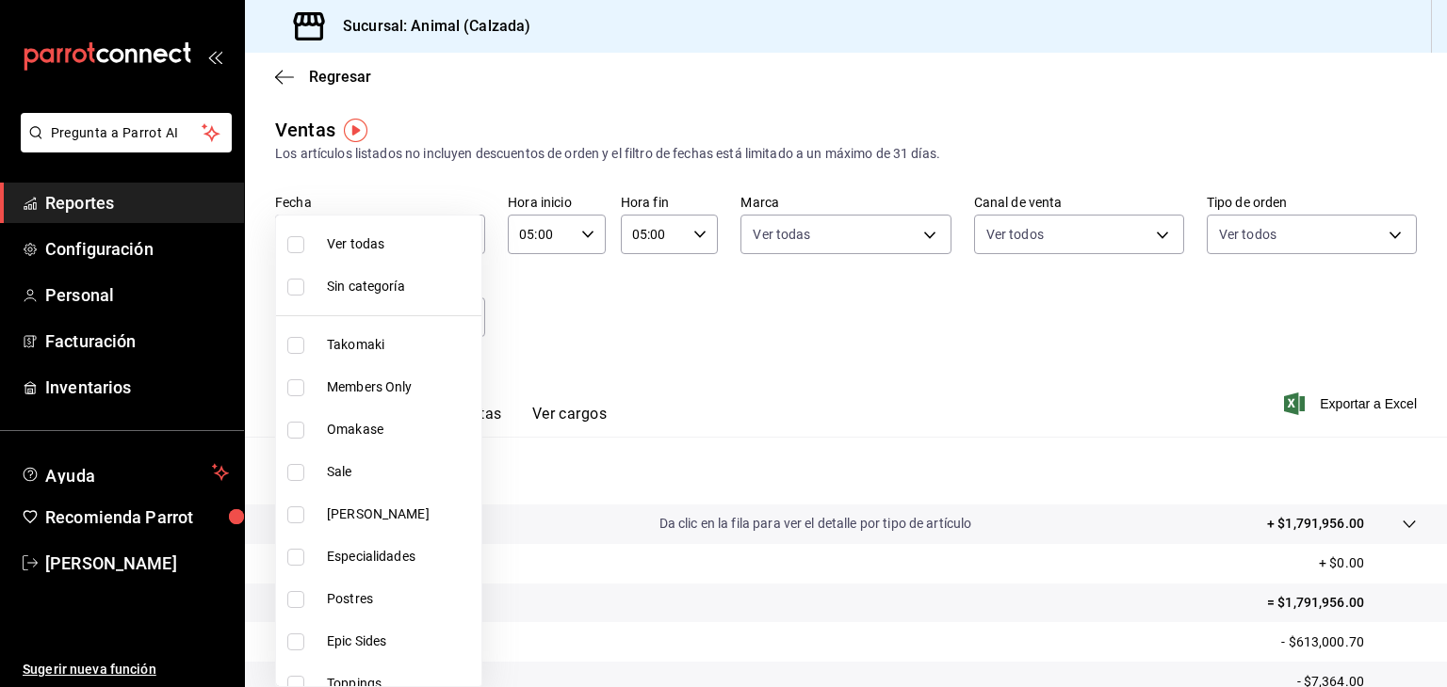
checkbox input "true"
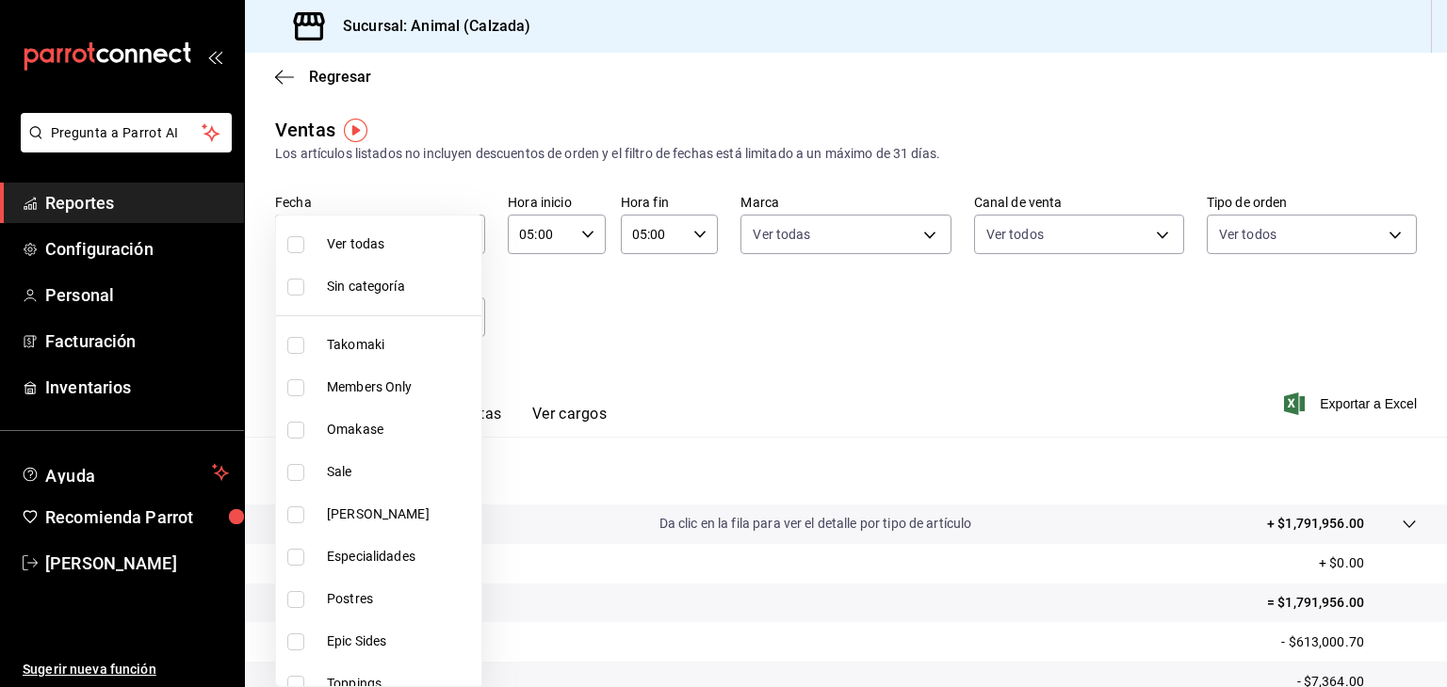
checkbox input "true"
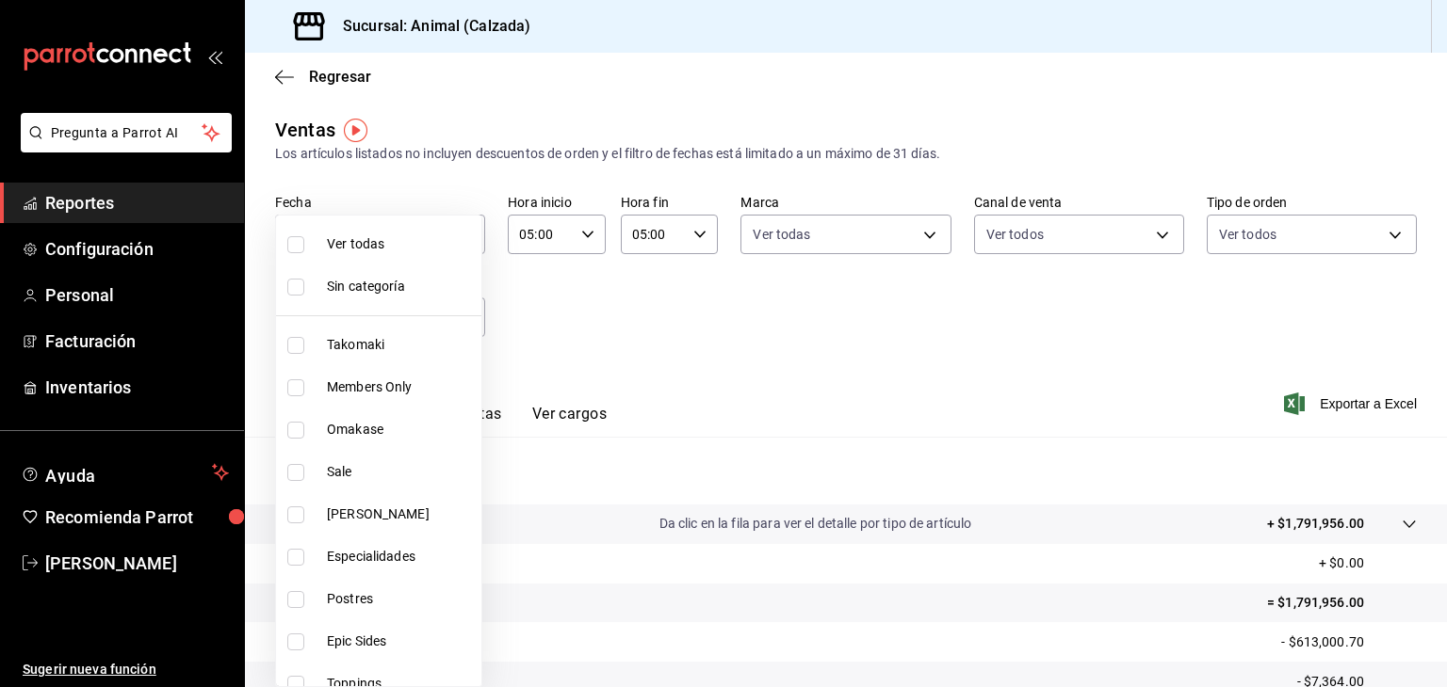
checkbox input "true"
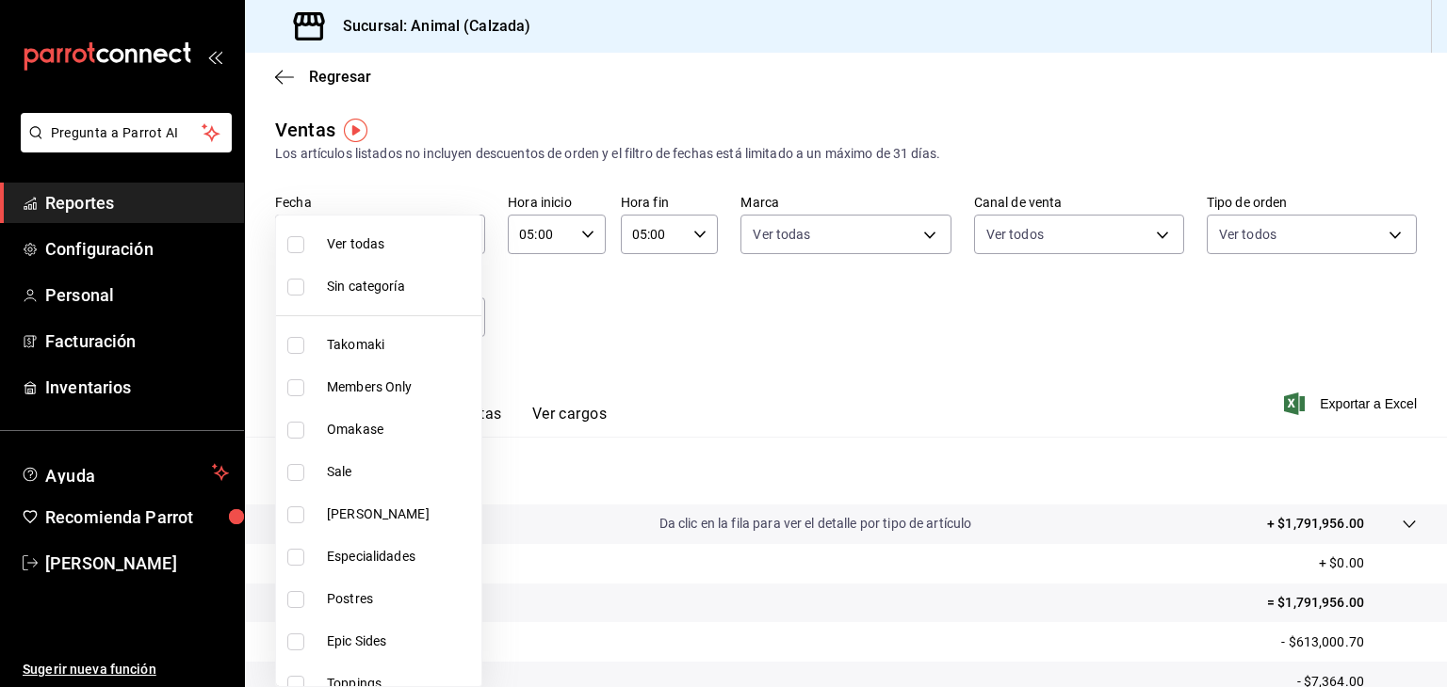
checkbox input "true"
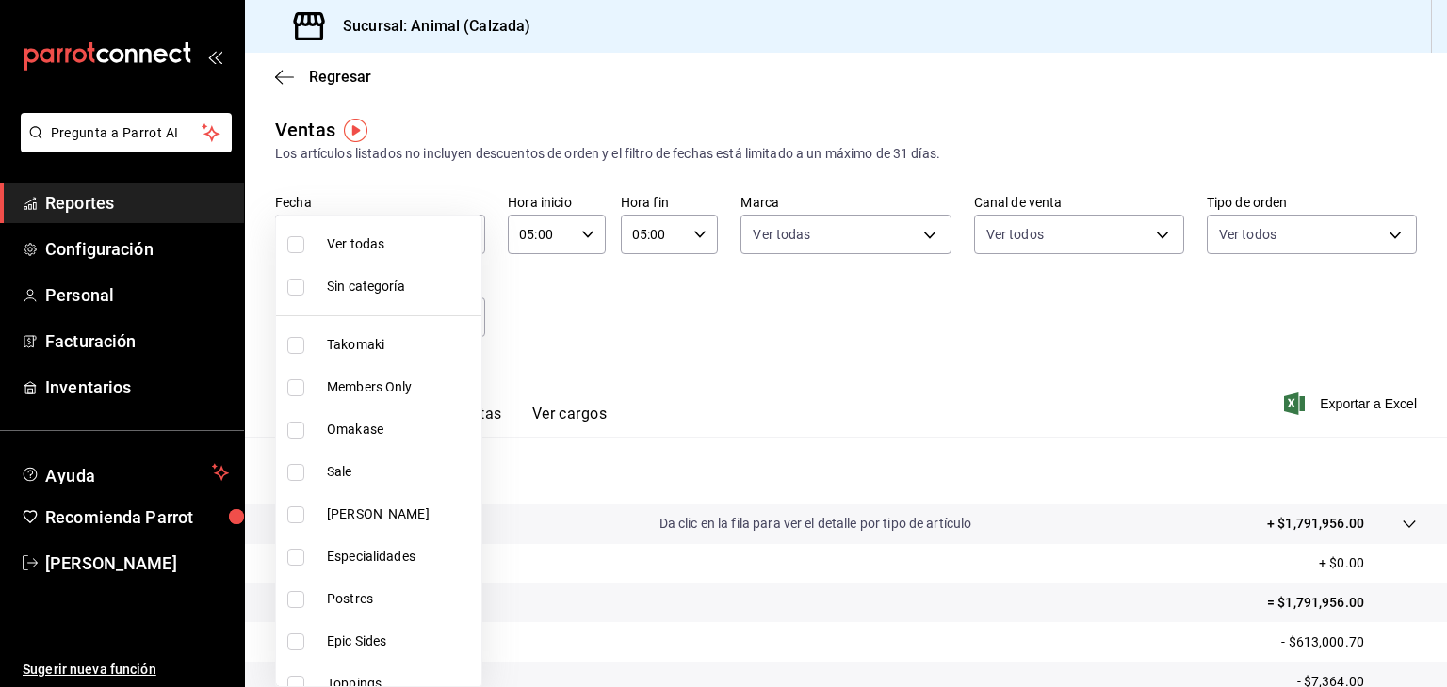
checkbox input "true"
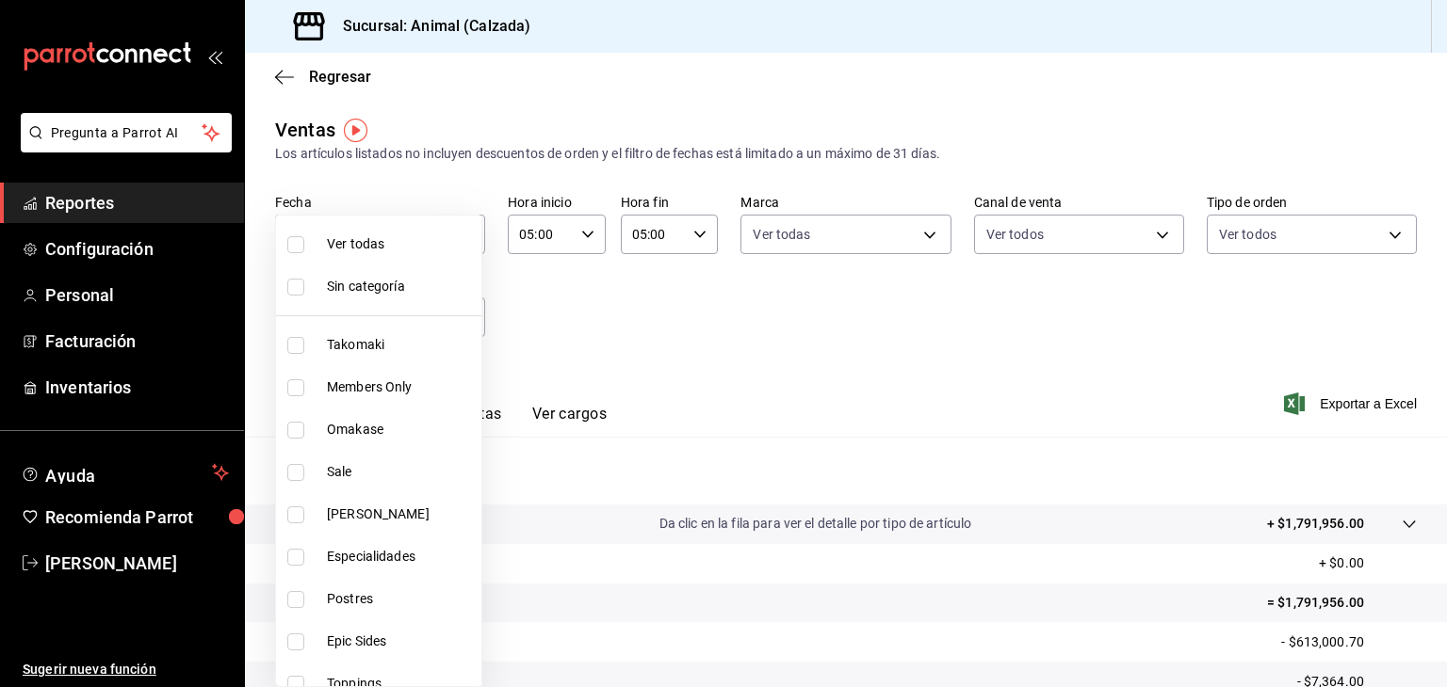
checkbox input "true"
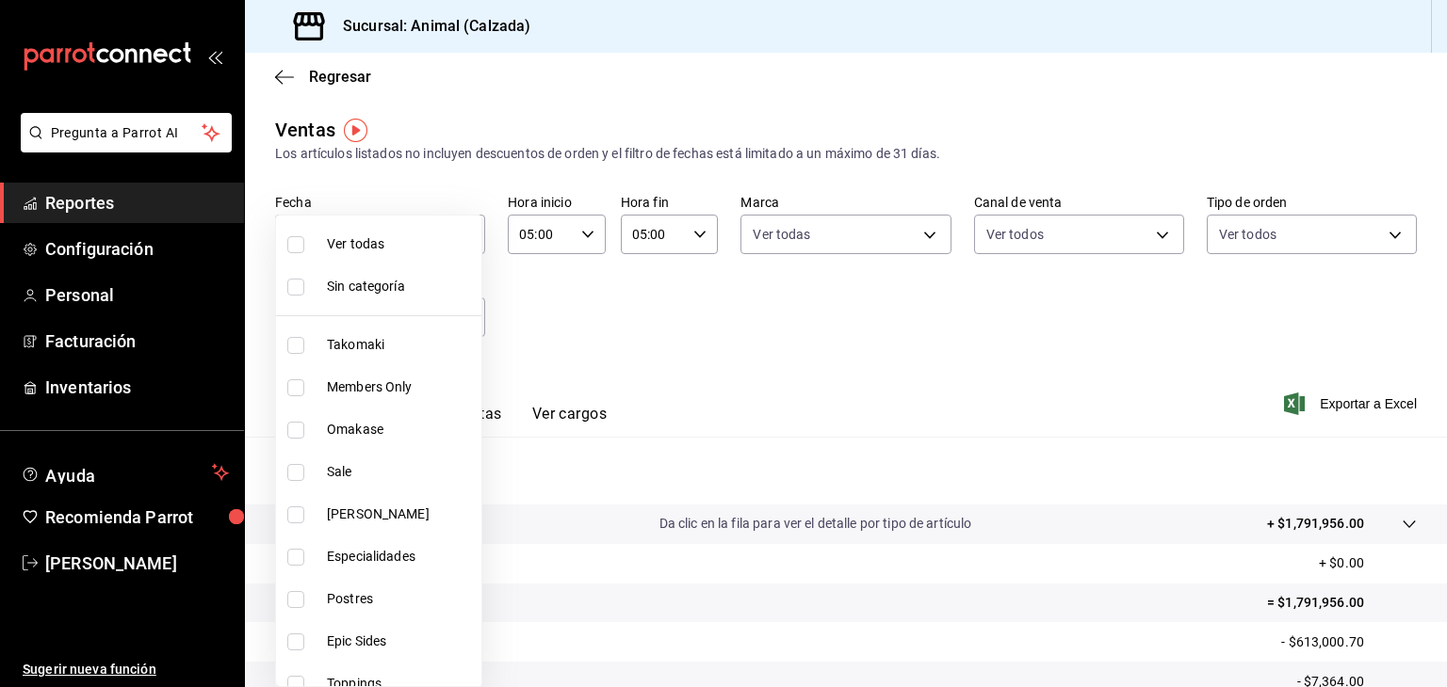
checkbox input "true"
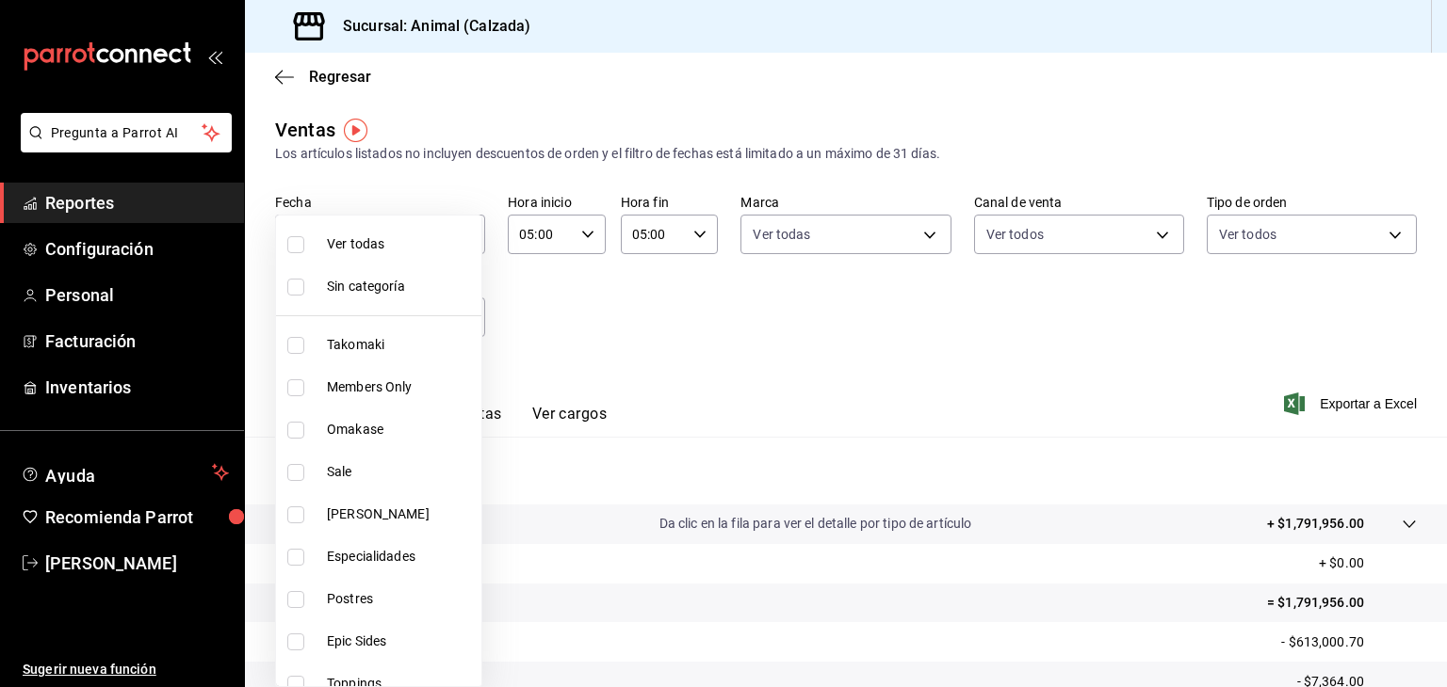
checkbox input "true"
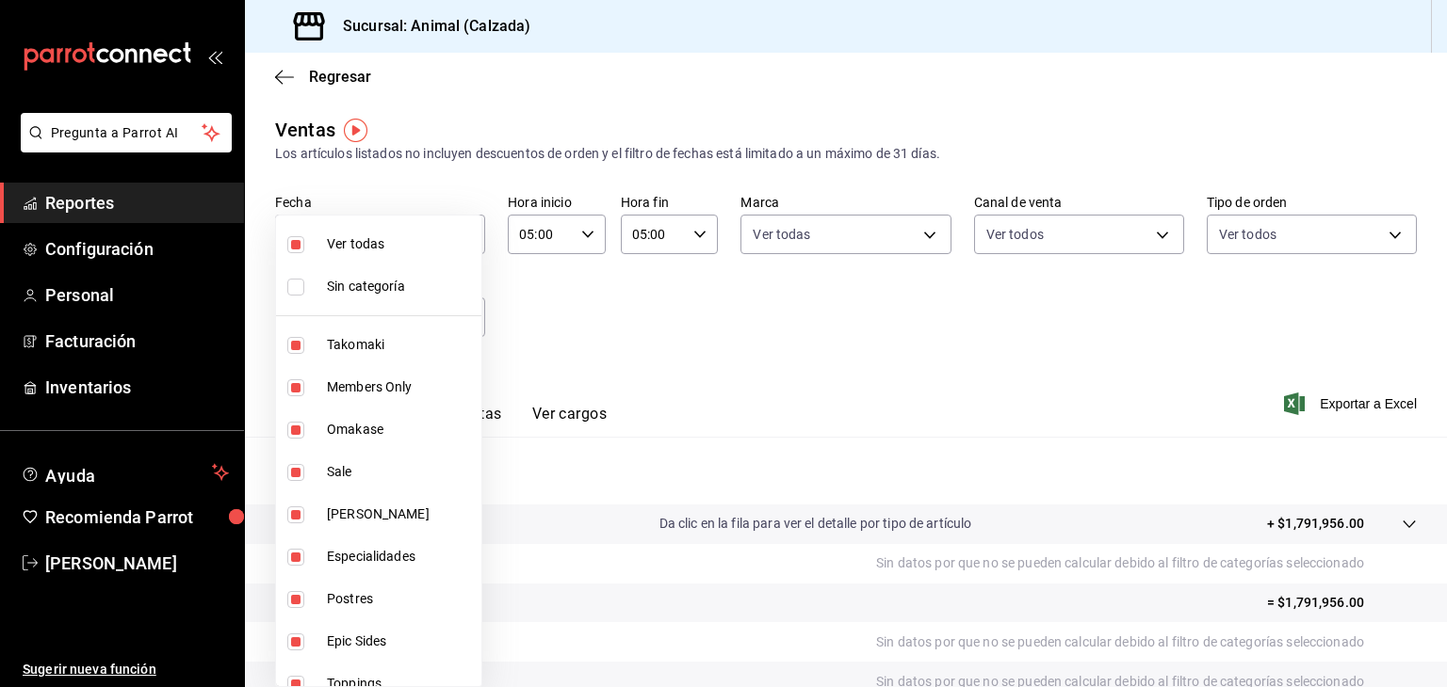
click at [817, 348] on div at bounding box center [723, 343] width 1447 height 687
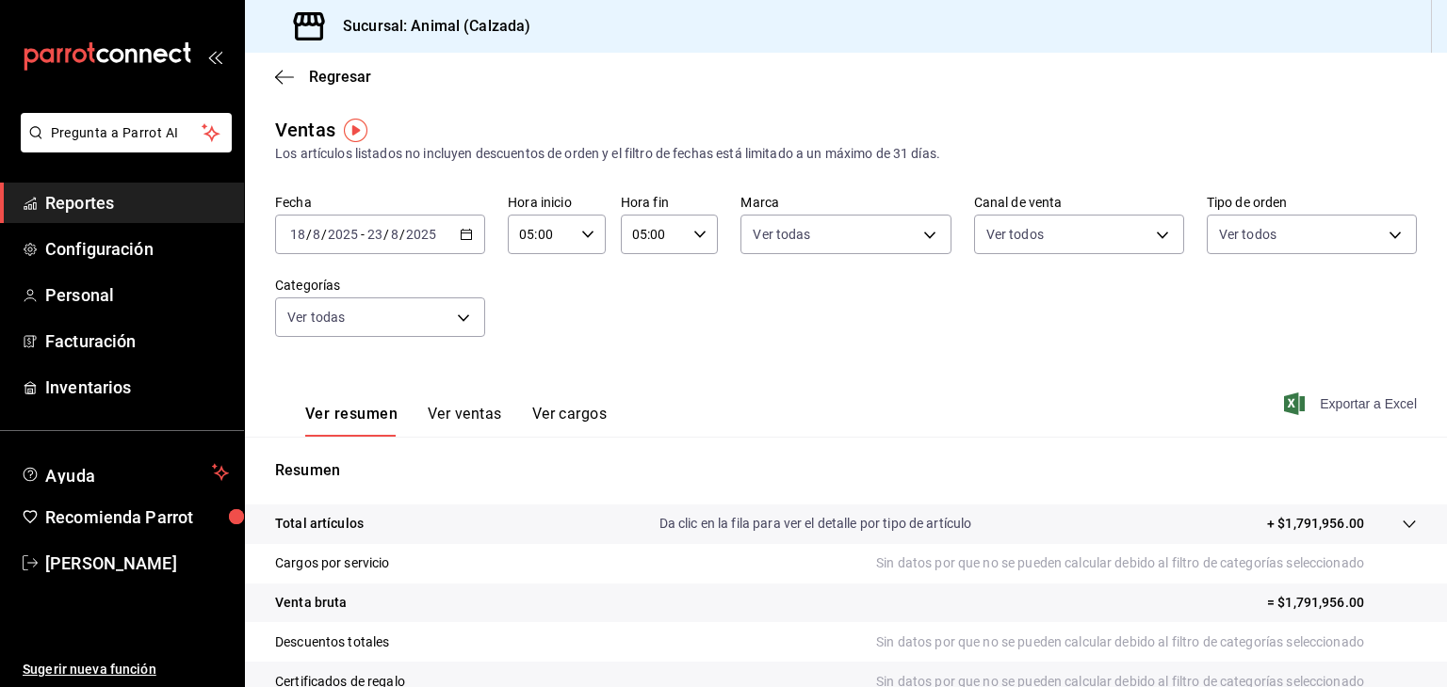
click at [1302, 394] on span "Exportar a Excel" at bounding box center [1351, 404] width 129 height 23
click at [110, 564] on span "Esteban Santos" at bounding box center [137, 563] width 184 height 25
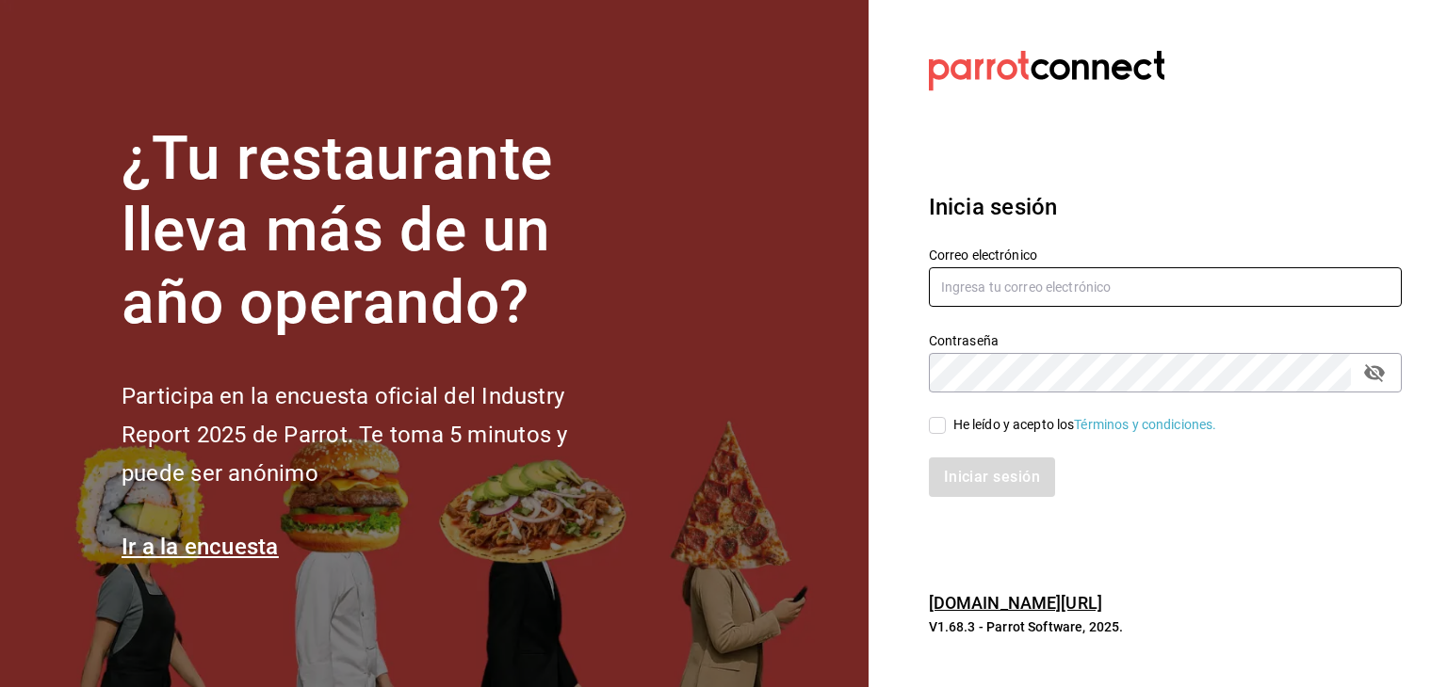
type input "[PERSON_NAME][EMAIL_ADDRESS][PERSON_NAME][DOMAIN_NAME]"
